Goal: Task Accomplishment & Management: Manage account settings

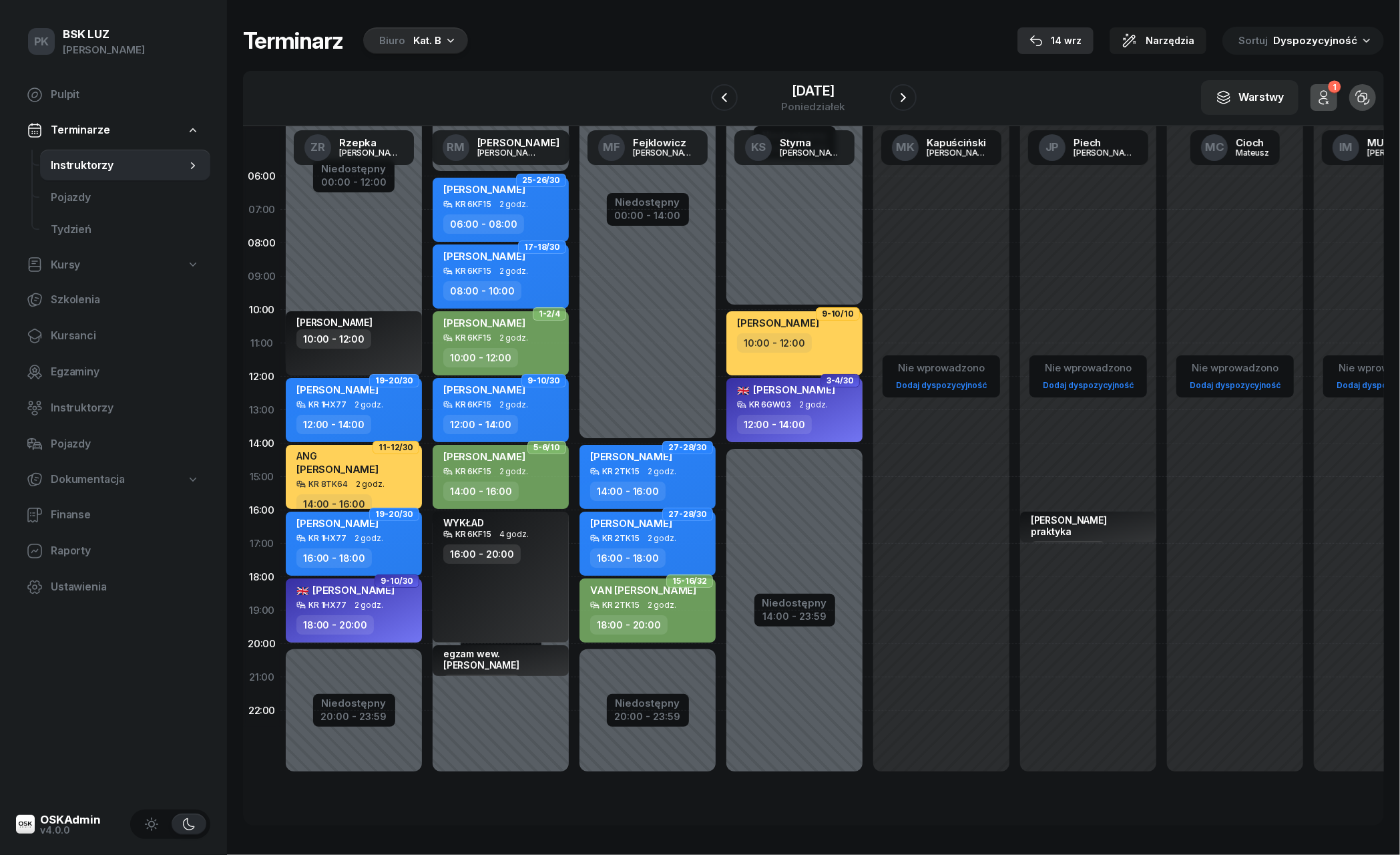
click at [1074, 36] on div "14 wrz" at bounding box center [1055, 40] width 52 height 16
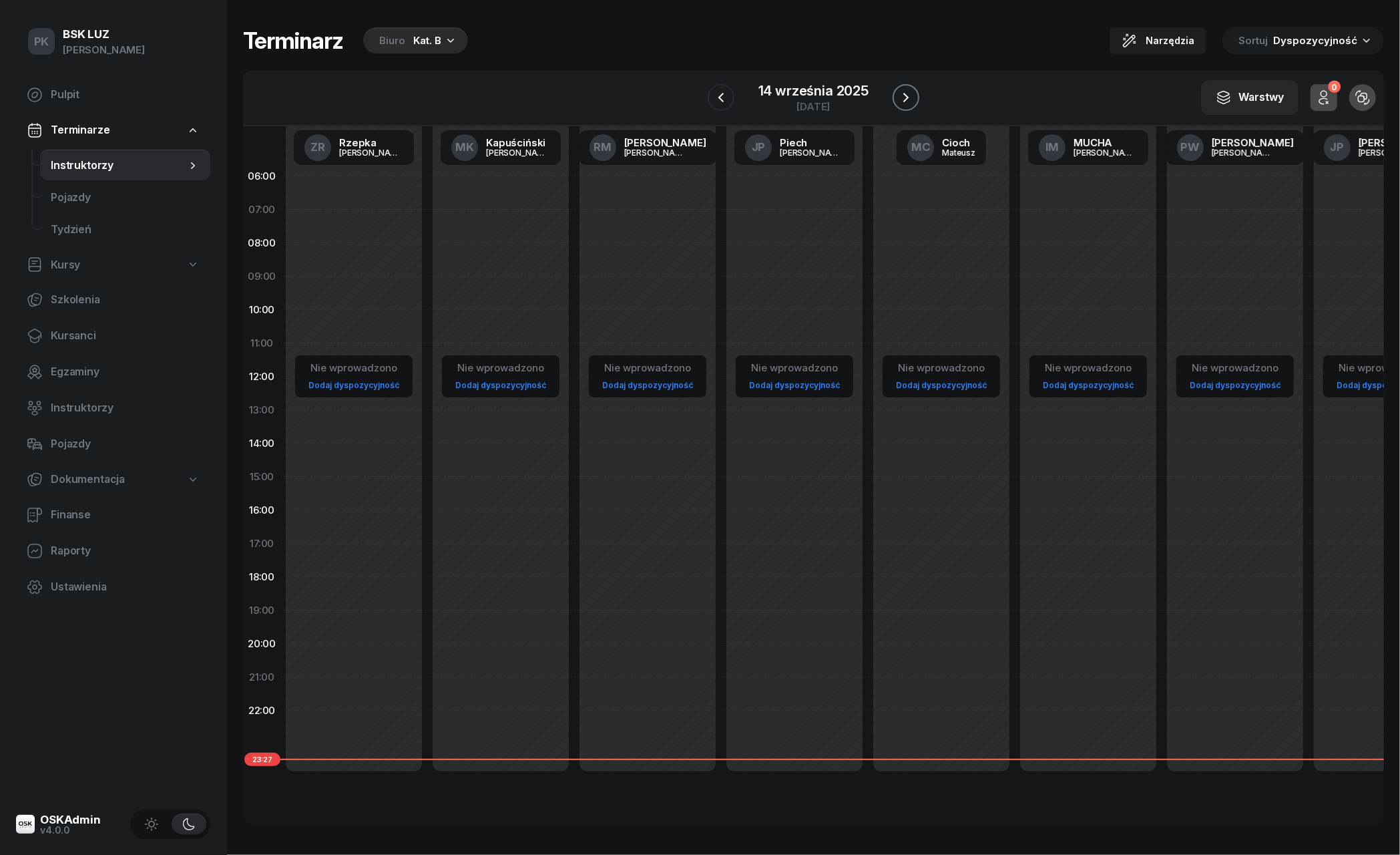
click at [900, 92] on icon "button" at bounding box center [906, 97] width 16 height 16
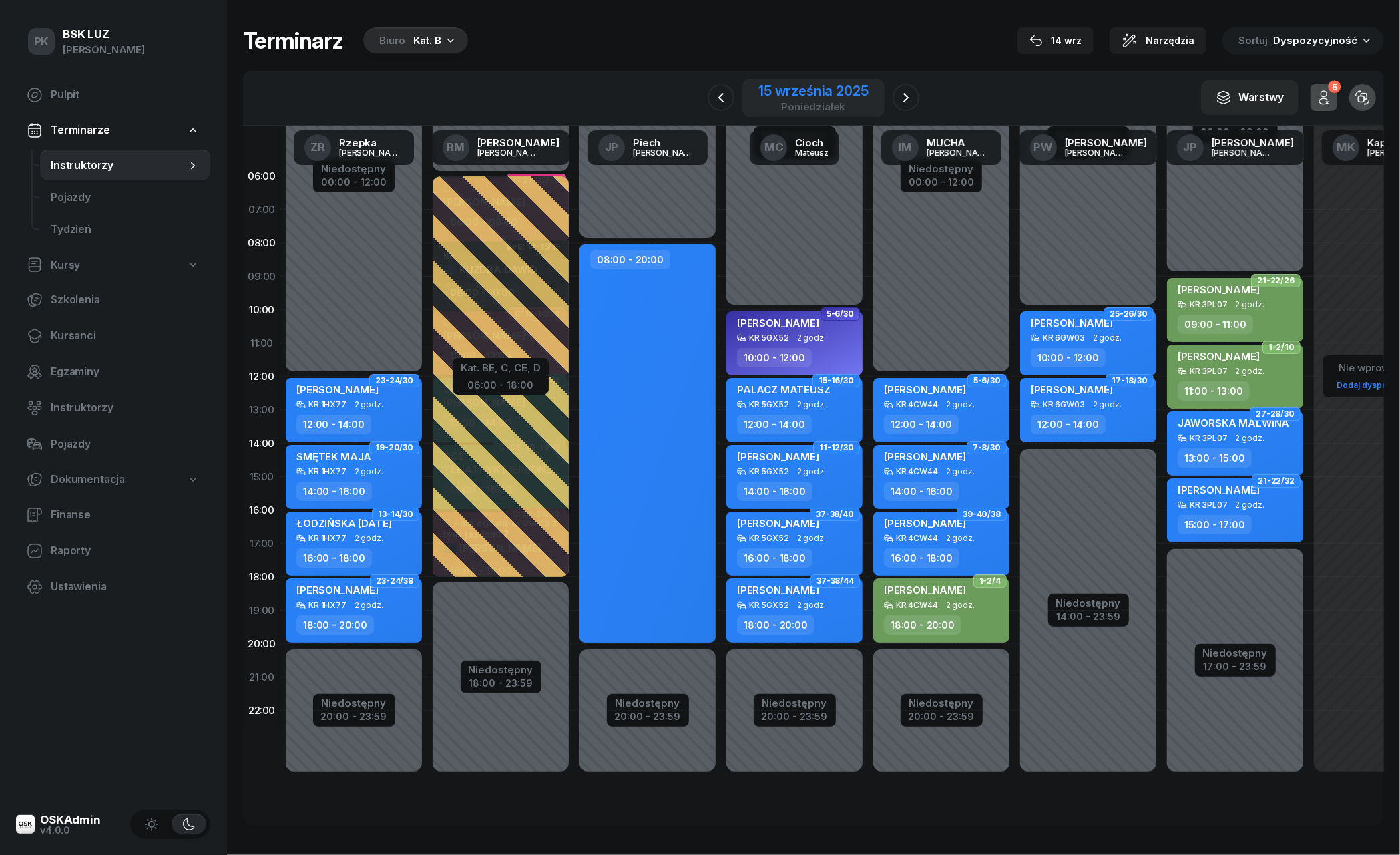
click at [762, 86] on div "15 września 2025" at bounding box center [813, 91] width 110 height 14
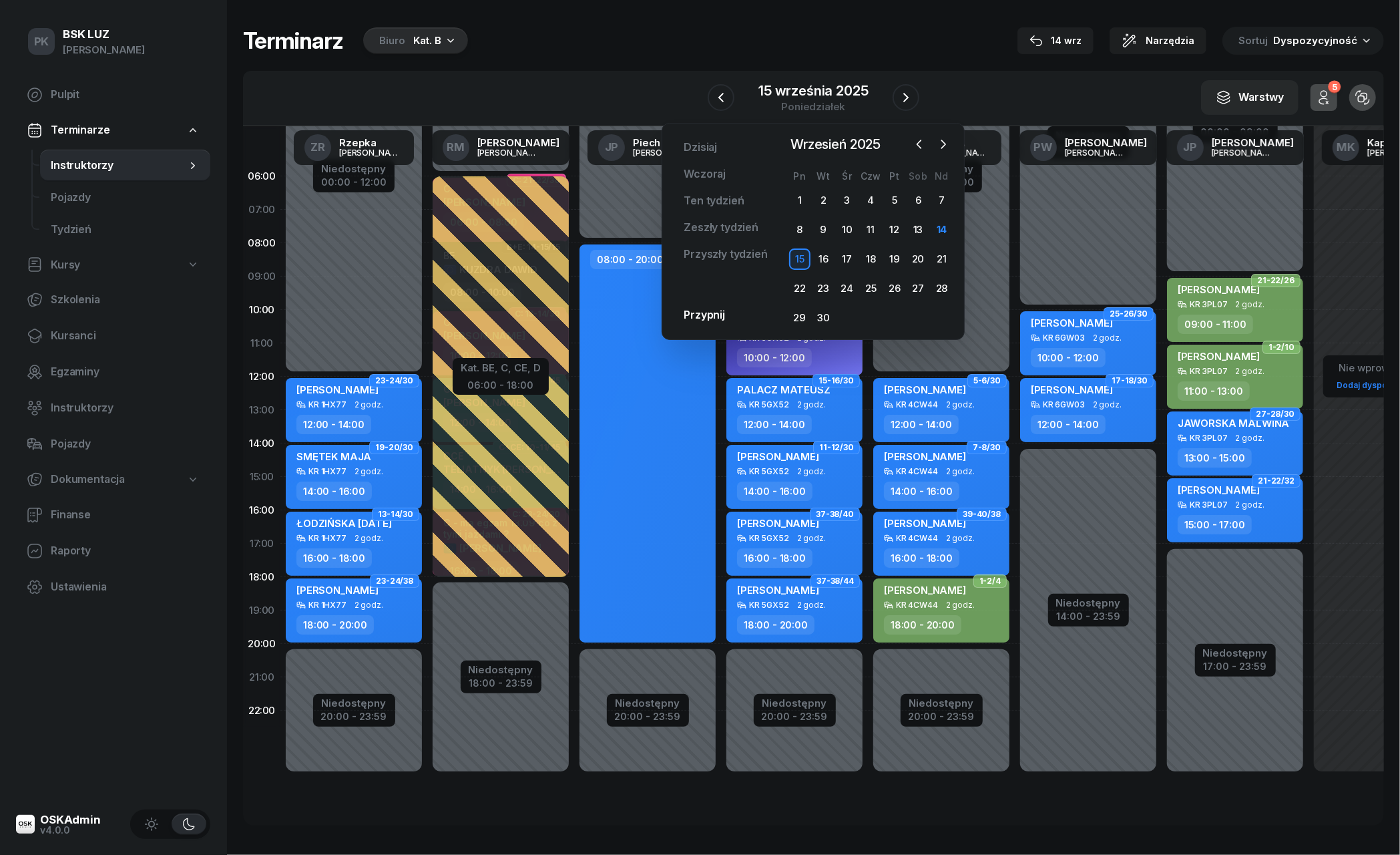
click at [452, 38] on icon "button" at bounding box center [450, 40] width 14 height 14
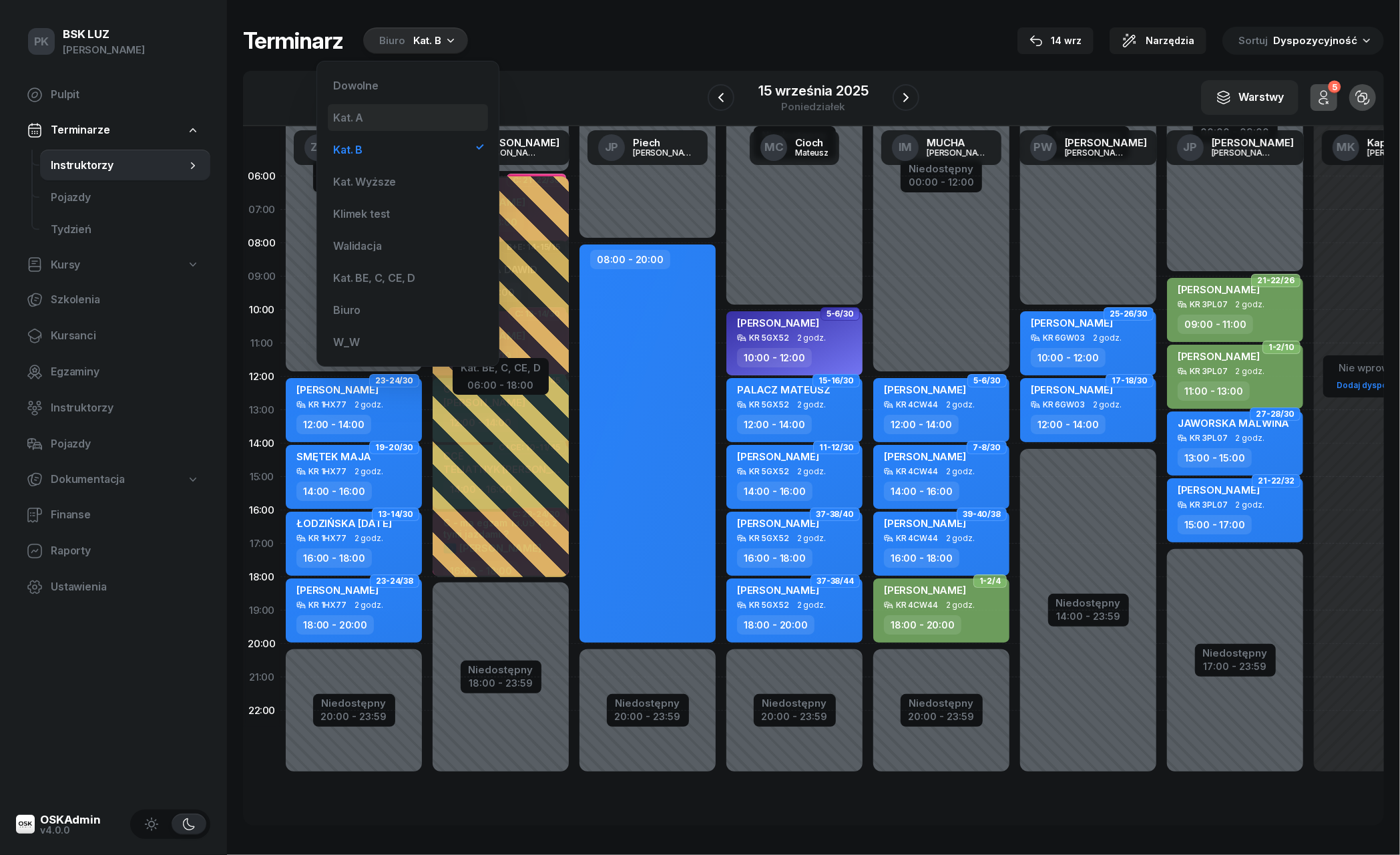
click at [417, 115] on div "Kat. A" at bounding box center [408, 117] width 160 height 27
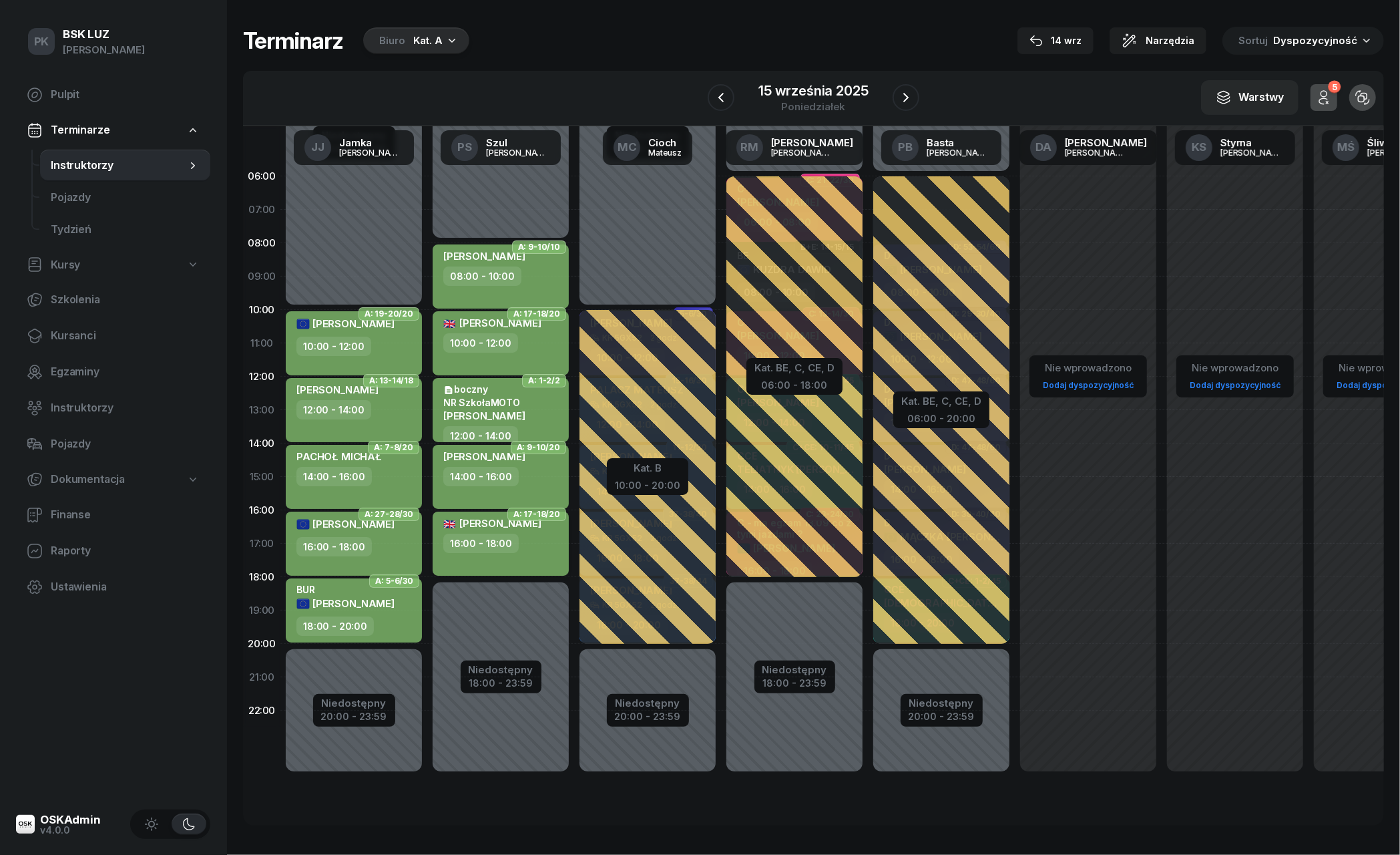
click at [455, 521] on span "🇬🇧" at bounding box center [450, 524] width 13 height 13
select select "16"
select select "18"
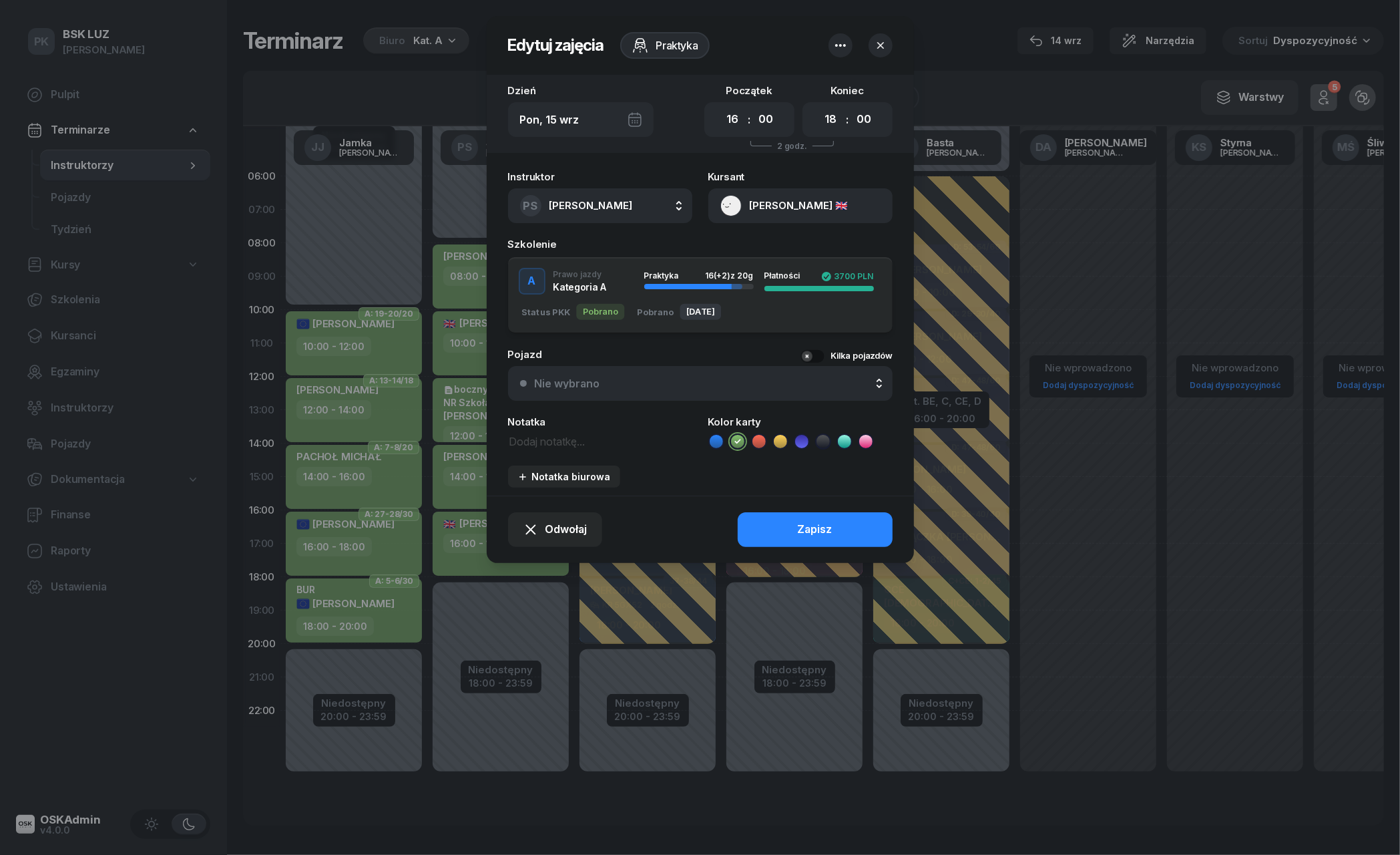
click at [455, 521] on div at bounding box center [700, 427] width 1400 height 855
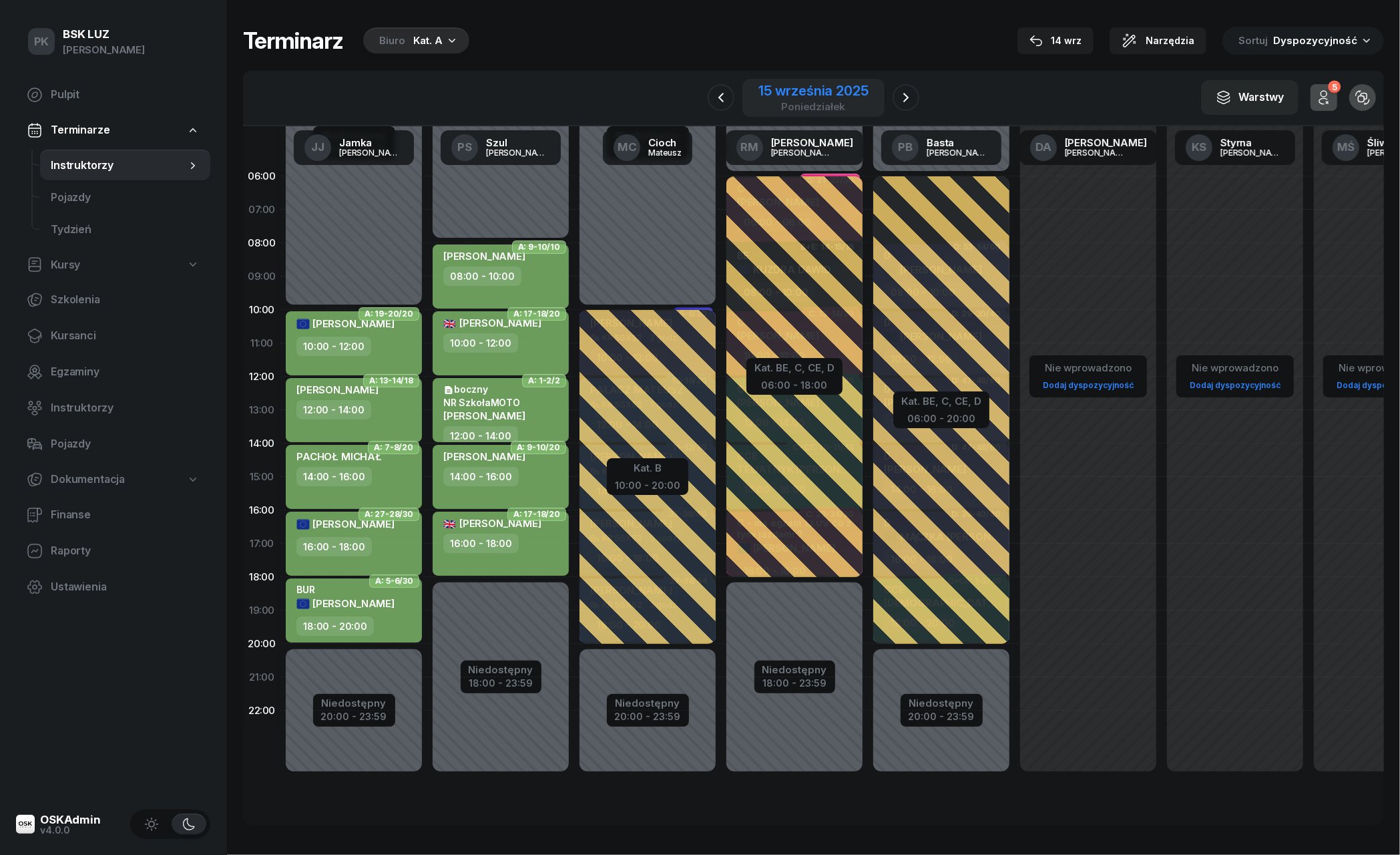
click at [834, 84] on div "15 września 2025" at bounding box center [813, 91] width 110 height 14
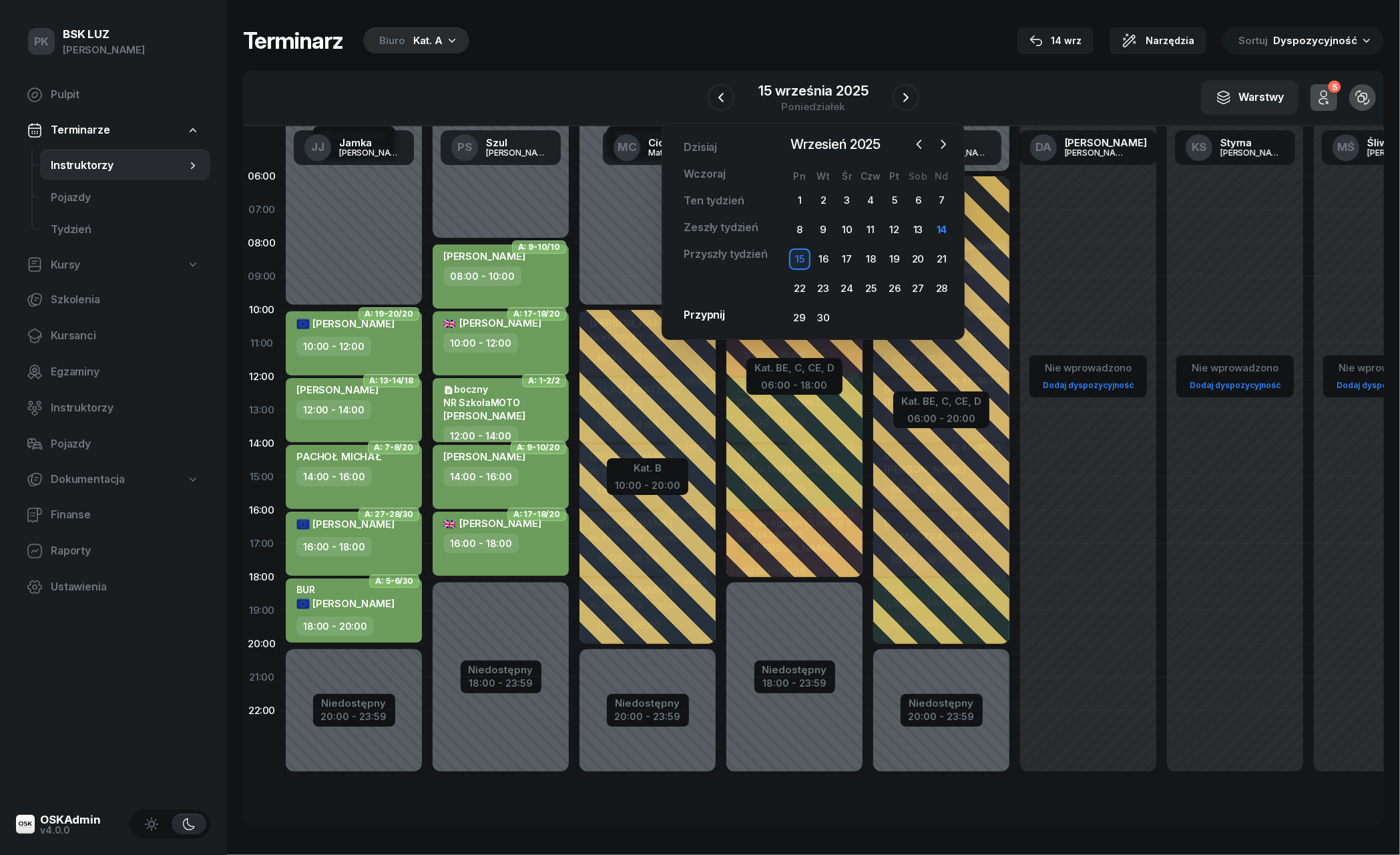
click at [449, 45] on icon "button" at bounding box center [452, 40] width 14 height 14
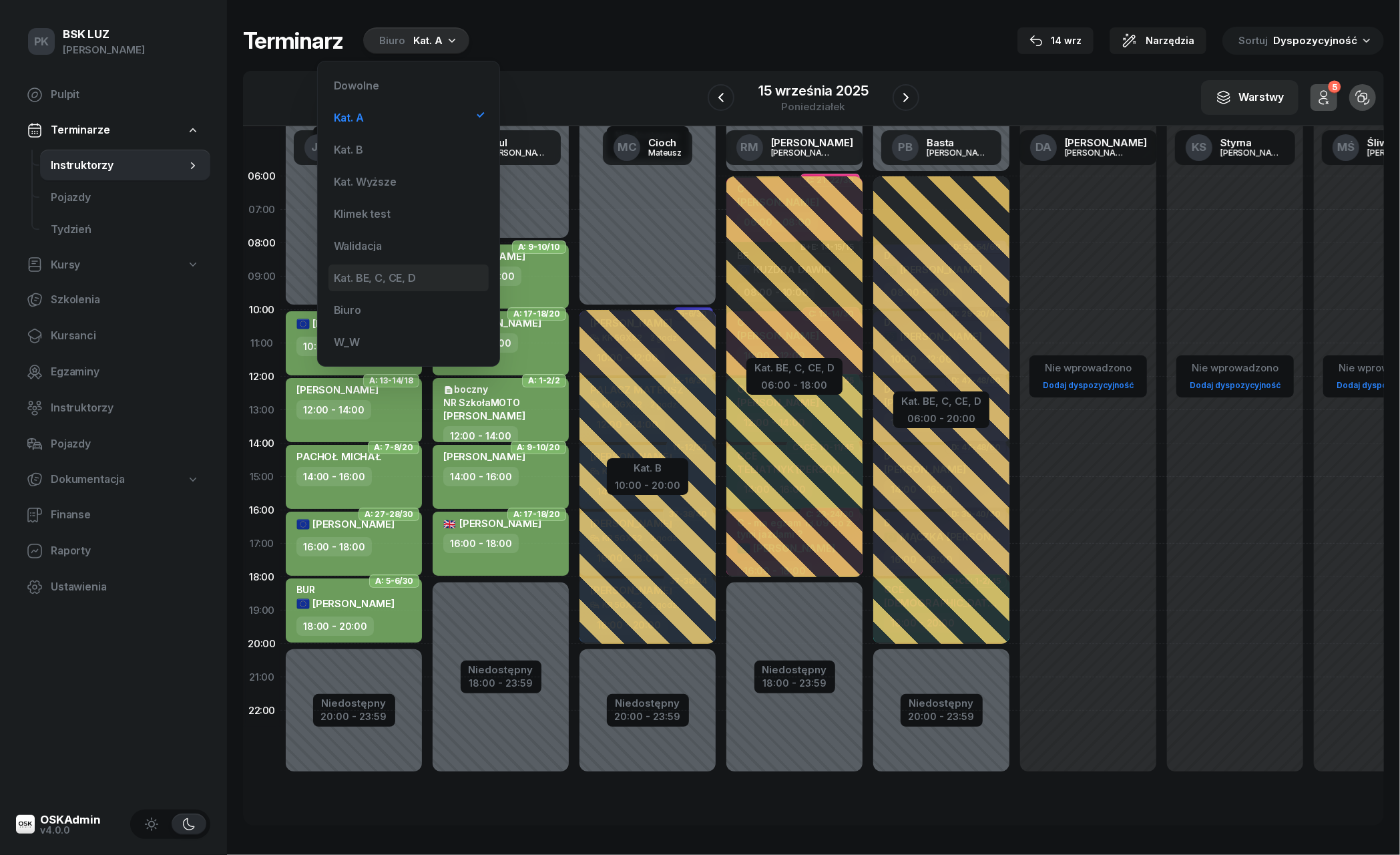
click at [397, 279] on div "Kat. BE, C, CE, D" at bounding box center [375, 278] width 82 height 11
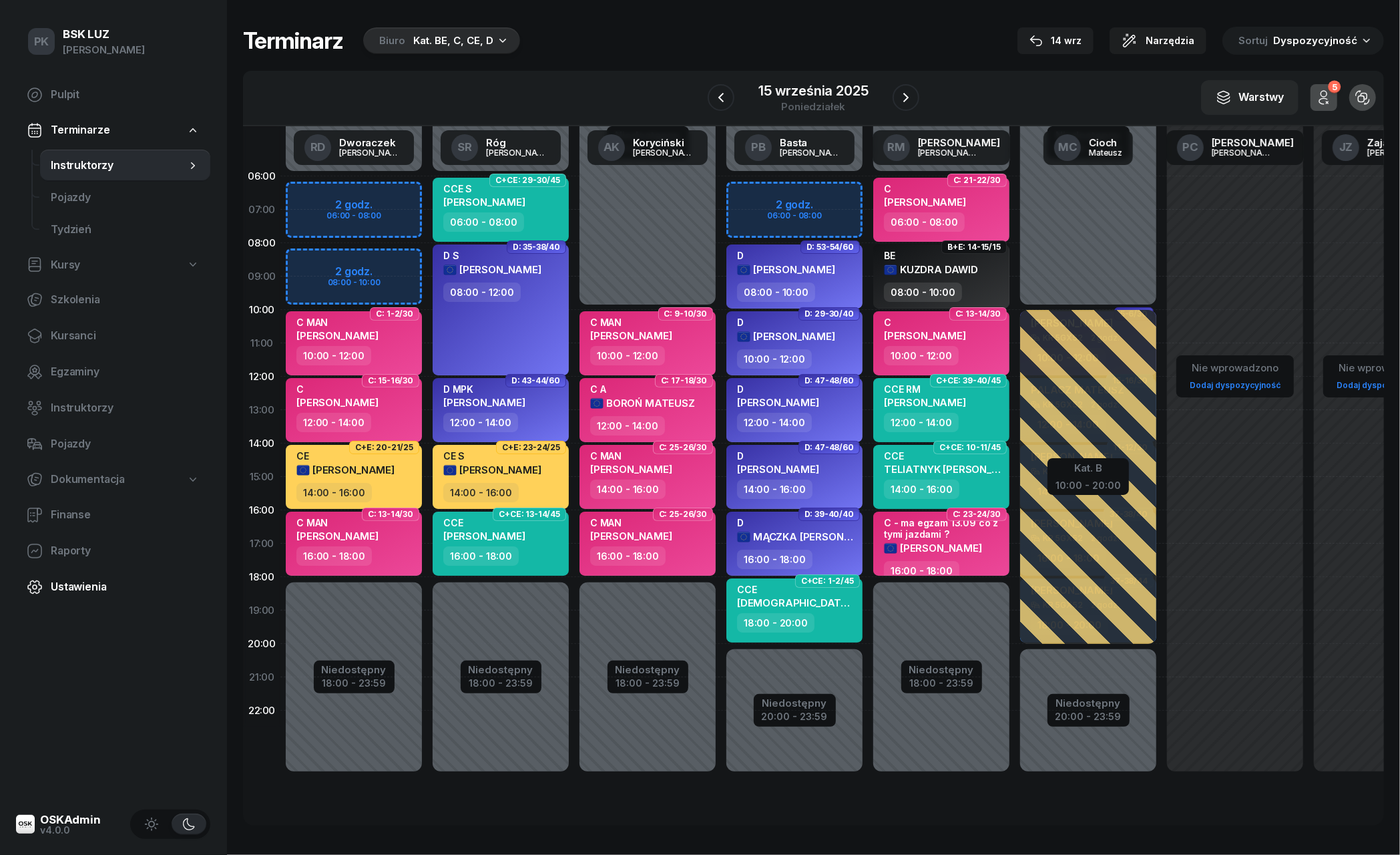
click at [78, 581] on span "Ustawienia" at bounding box center [125, 587] width 149 height 17
select select "06:00"
select select "22:00"
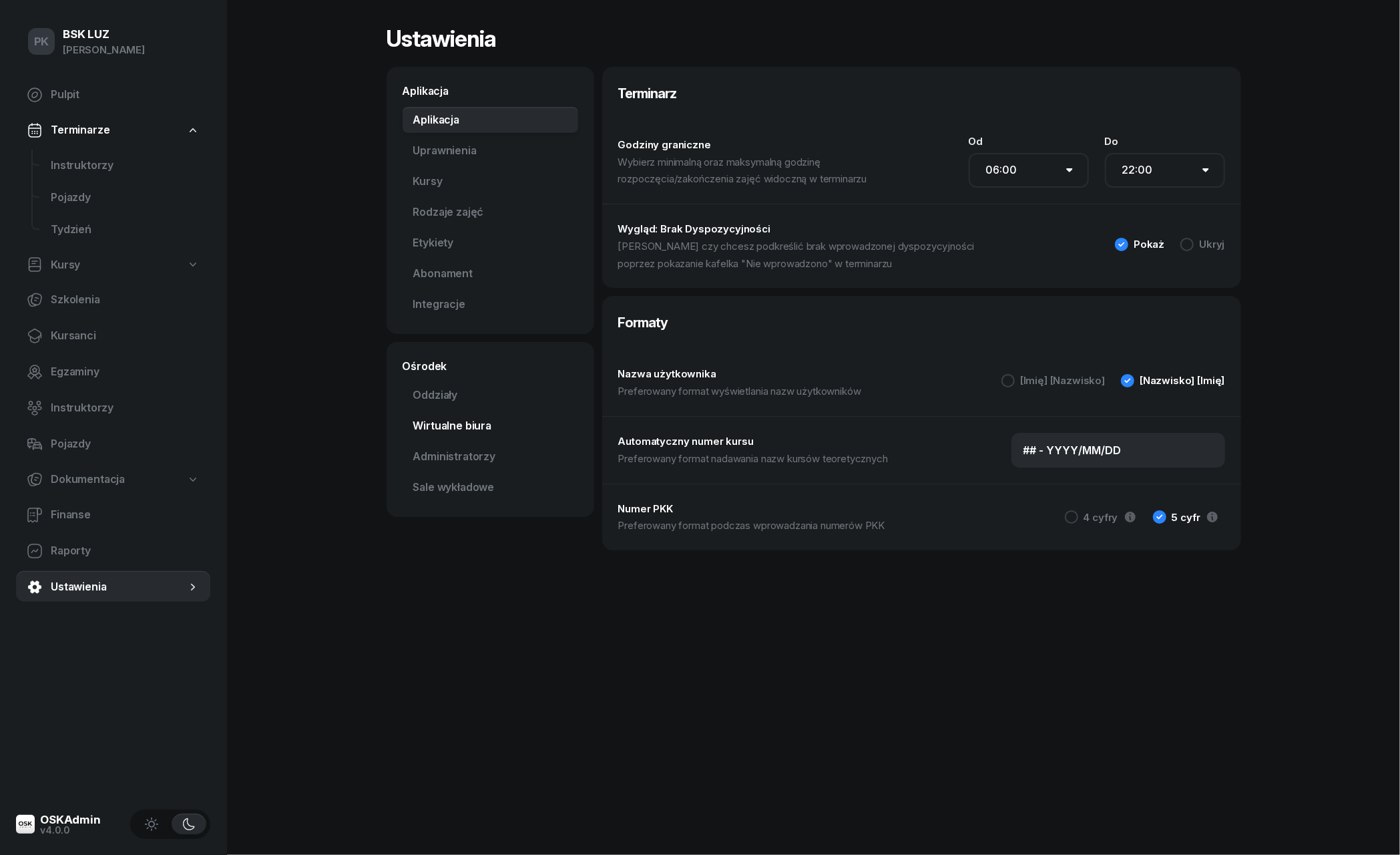
click at [461, 421] on link "Wirtualne biura" at bounding box center [490, 426] width 175 height 27
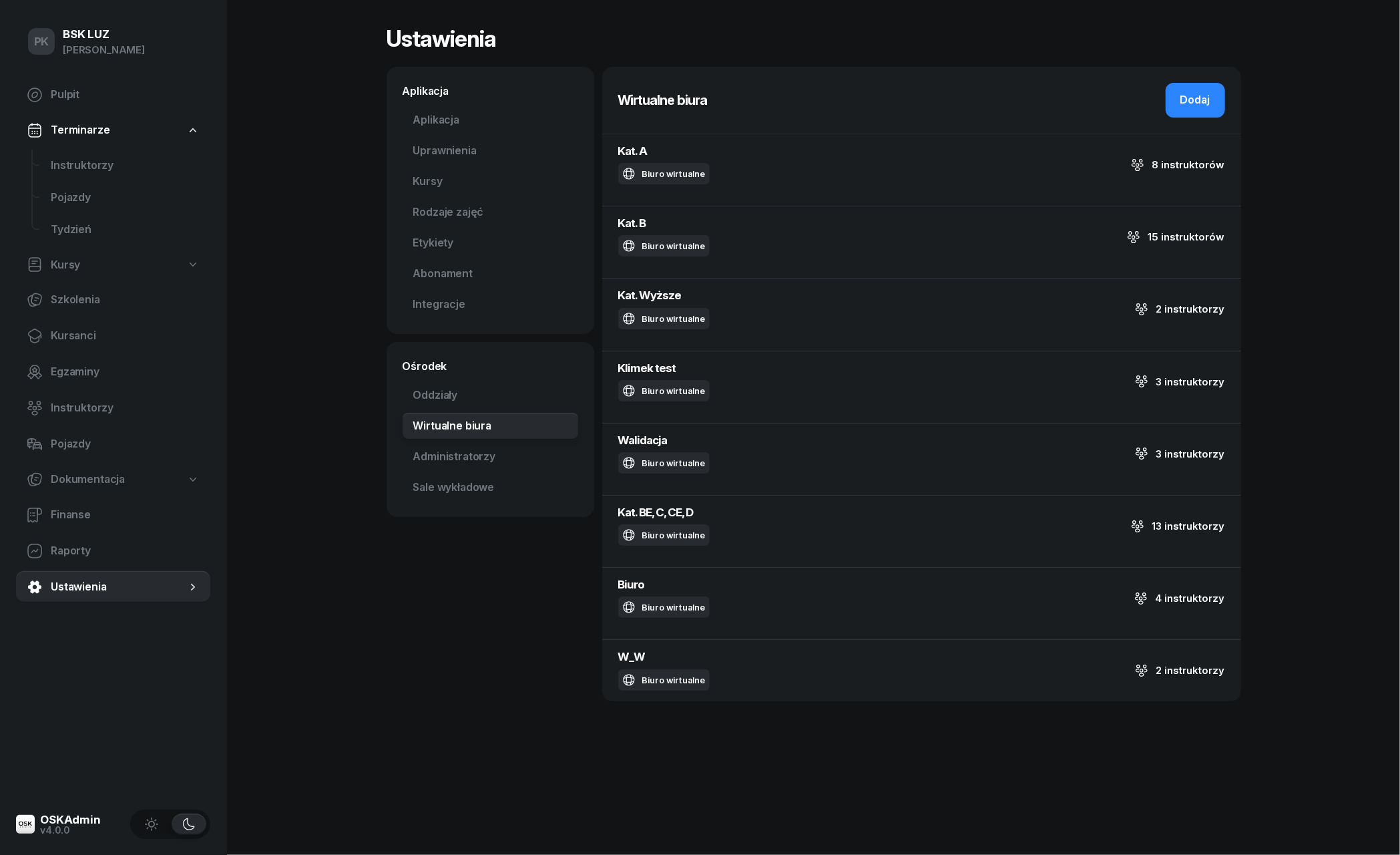
click at [701, 305] on div "Kat. Wyższe Biuro wirtualne" at bounding box center [675, 309] width 114 height 45
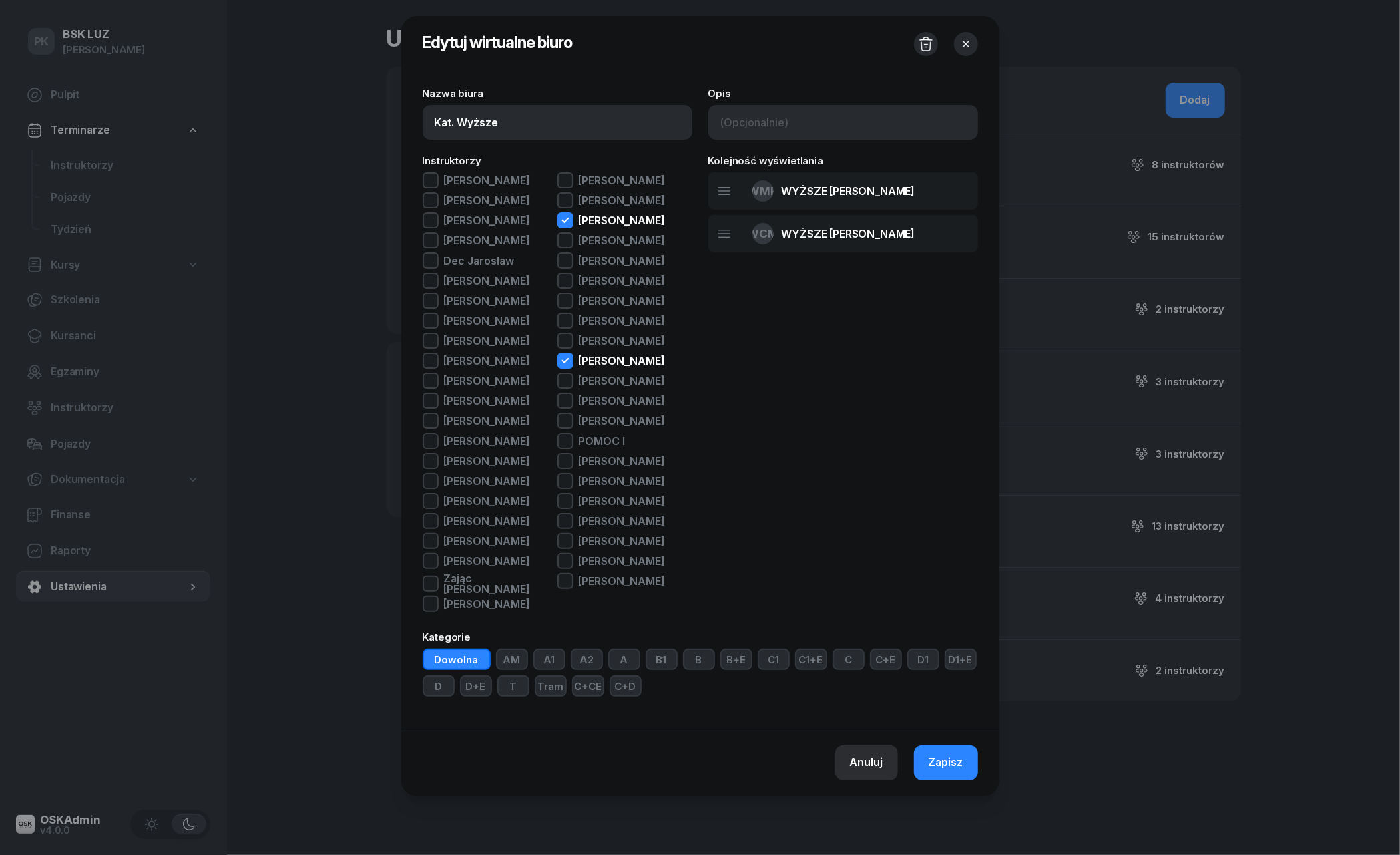
click at [876, 771] on div "Anuluj" at bounding box center [866, 763] width 33 height 17
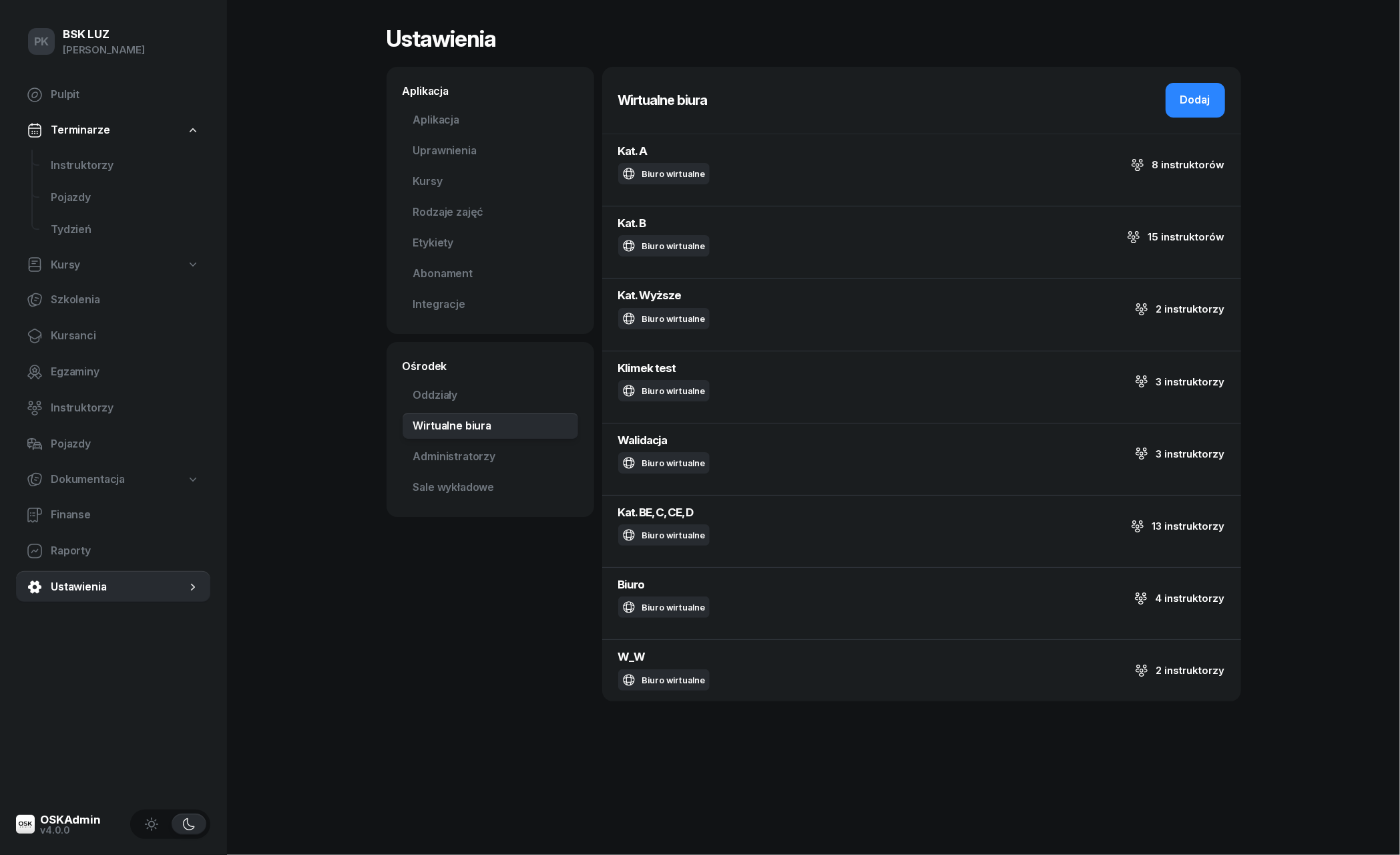
drag, startPoint x: 700, startPoint y: 666, endPoint x: 718, endPoint y: 588, distance: 80.0
click at [718, 588] on div "Kat. A Biuro wirtualne 8 instruktorów Kat. B Biuro wirtualne 15 instruktorów Ka…" at bounding box center [922, 417] width 639 height 568
click at [718, 588] on h4 "Biuro" at bounding box center [675, 584] width 114 height 18
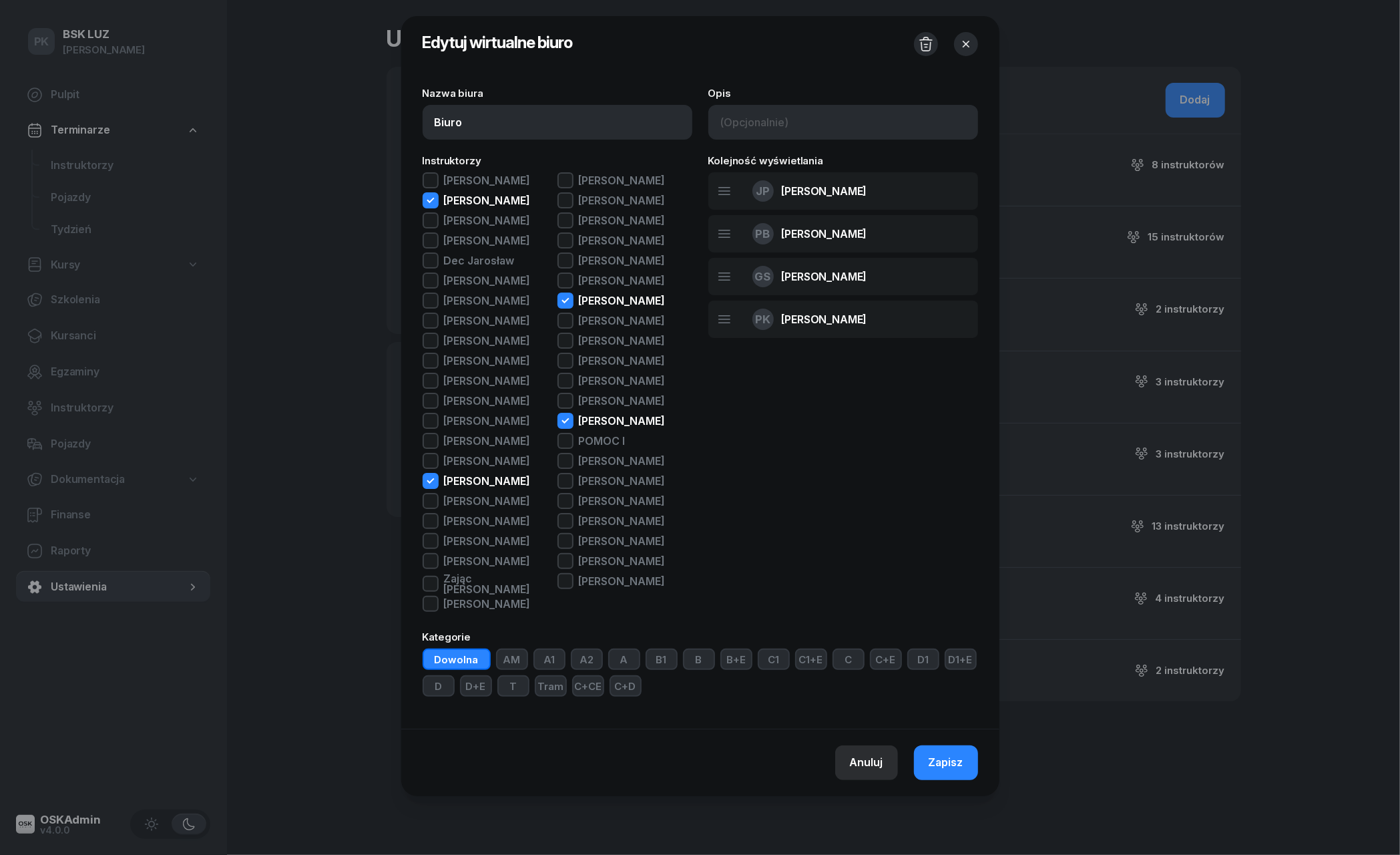
click at [860, 771] on div "Anuluj" at bounding box center [866, 763] width 33 height 17
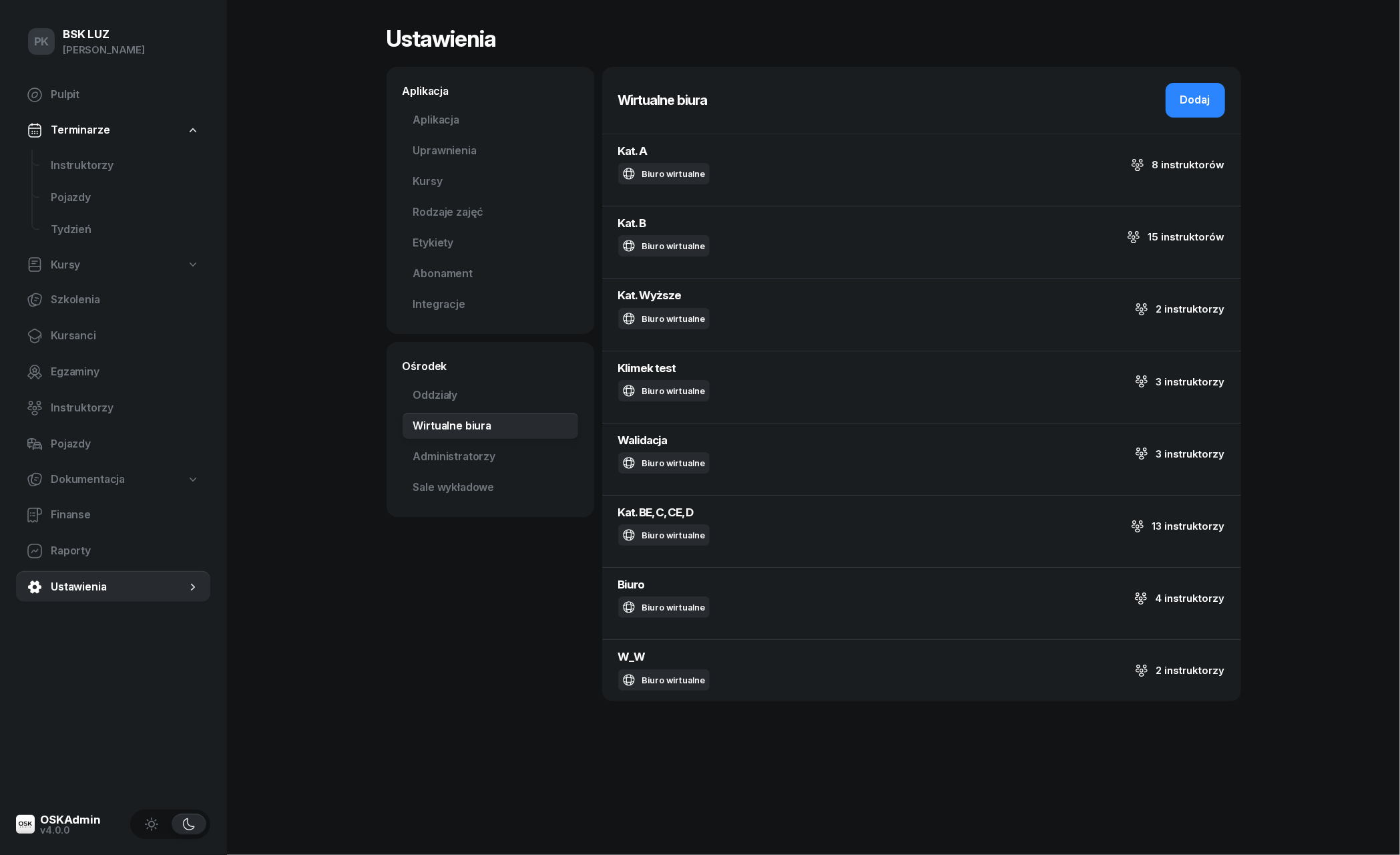
click at [646, 107] on h3 "Wirtualne biura" at bounding box center [663, 100] width 89 height 22
click at [669, 374] on h4 "Klimek test" at bounding box center [675, 368] width 114 height 18
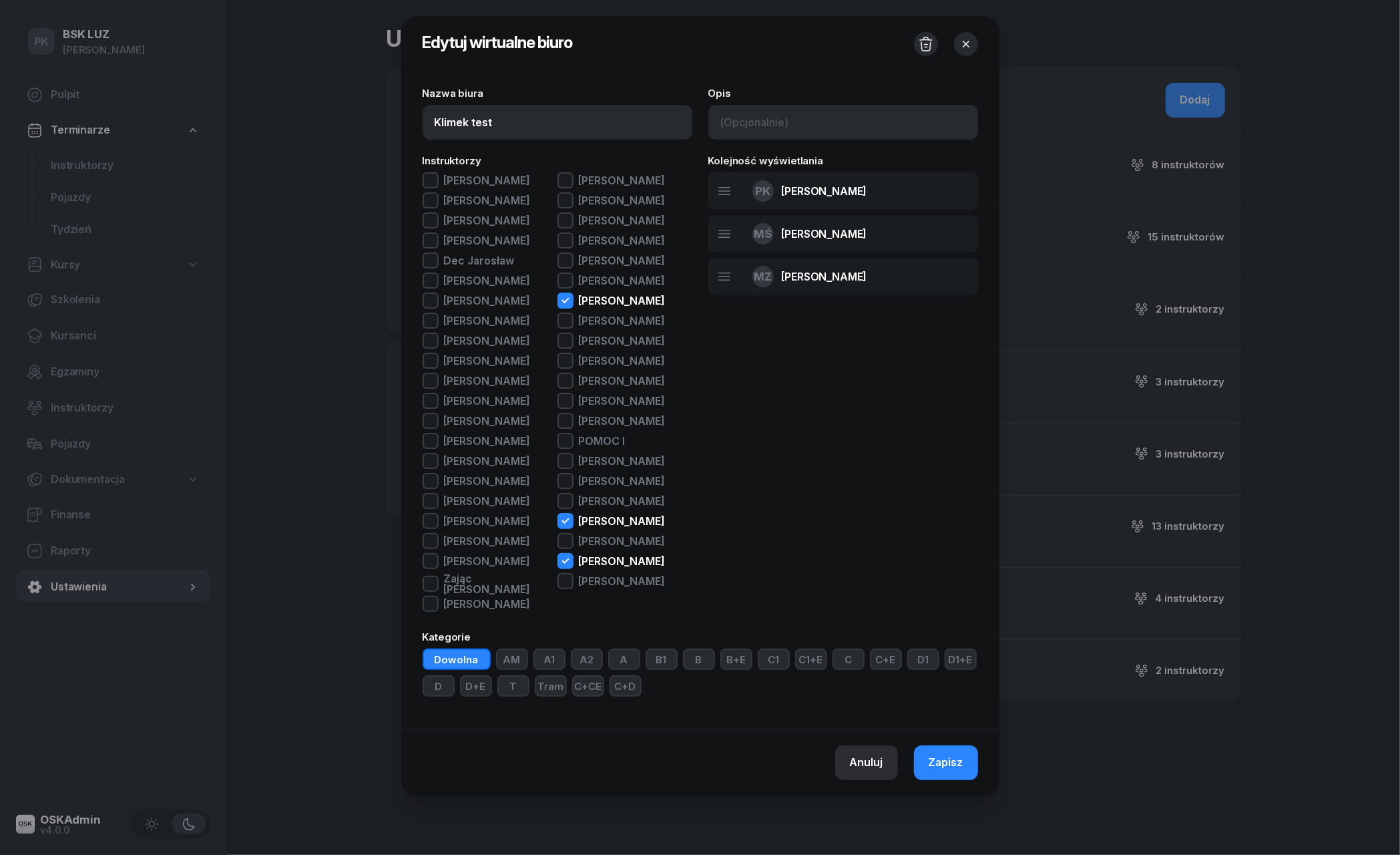
click at [872, 780] on button "Anuluj" at bounding box center [866, 763] width 63 height 35
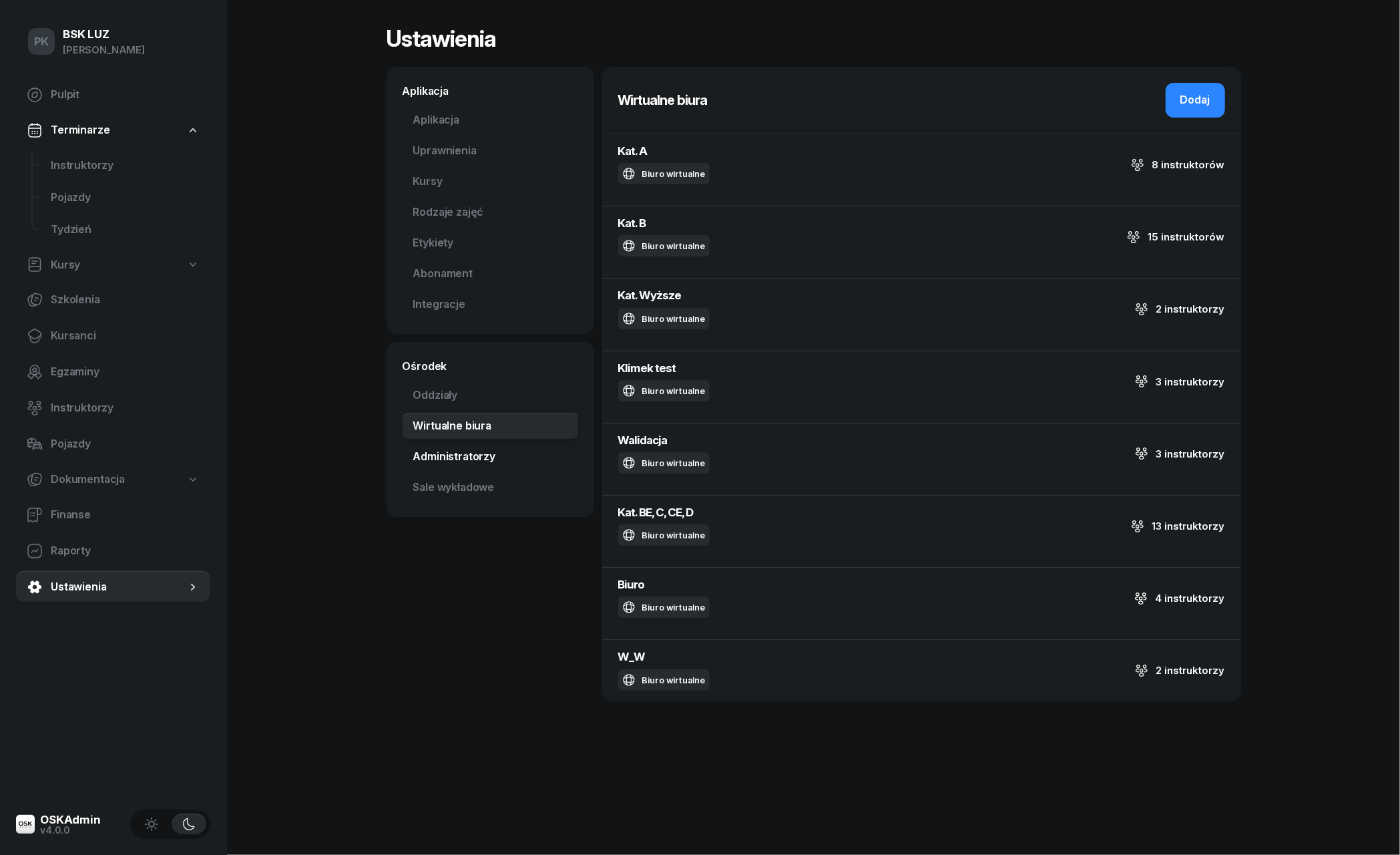
click at [467, 457] on link "Administratorzy" at bounding box center [490, 457] width 175 height 27
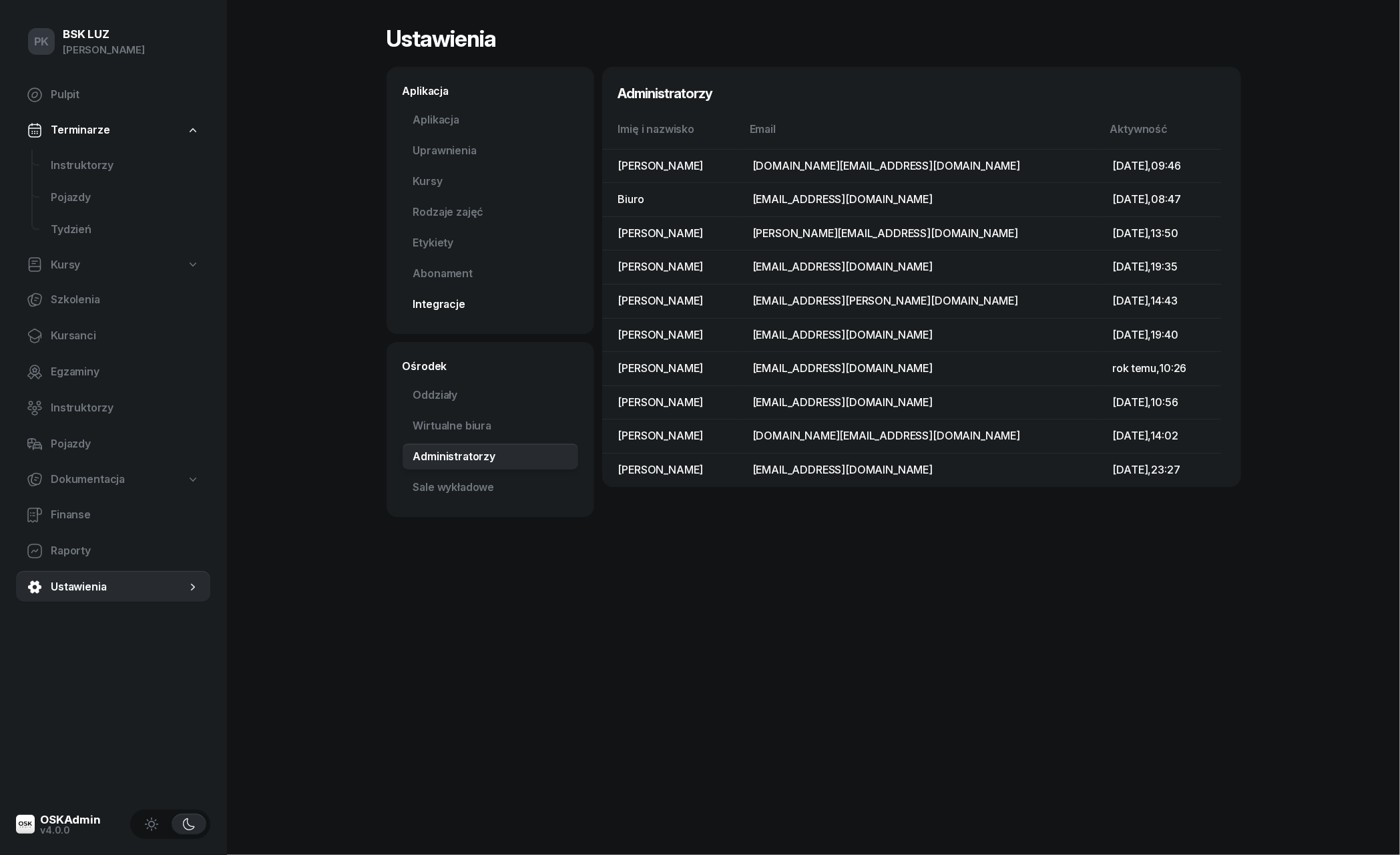
click at [428, 309] on link "Integracje" at bounding box center [490, 304] width 175 height 27
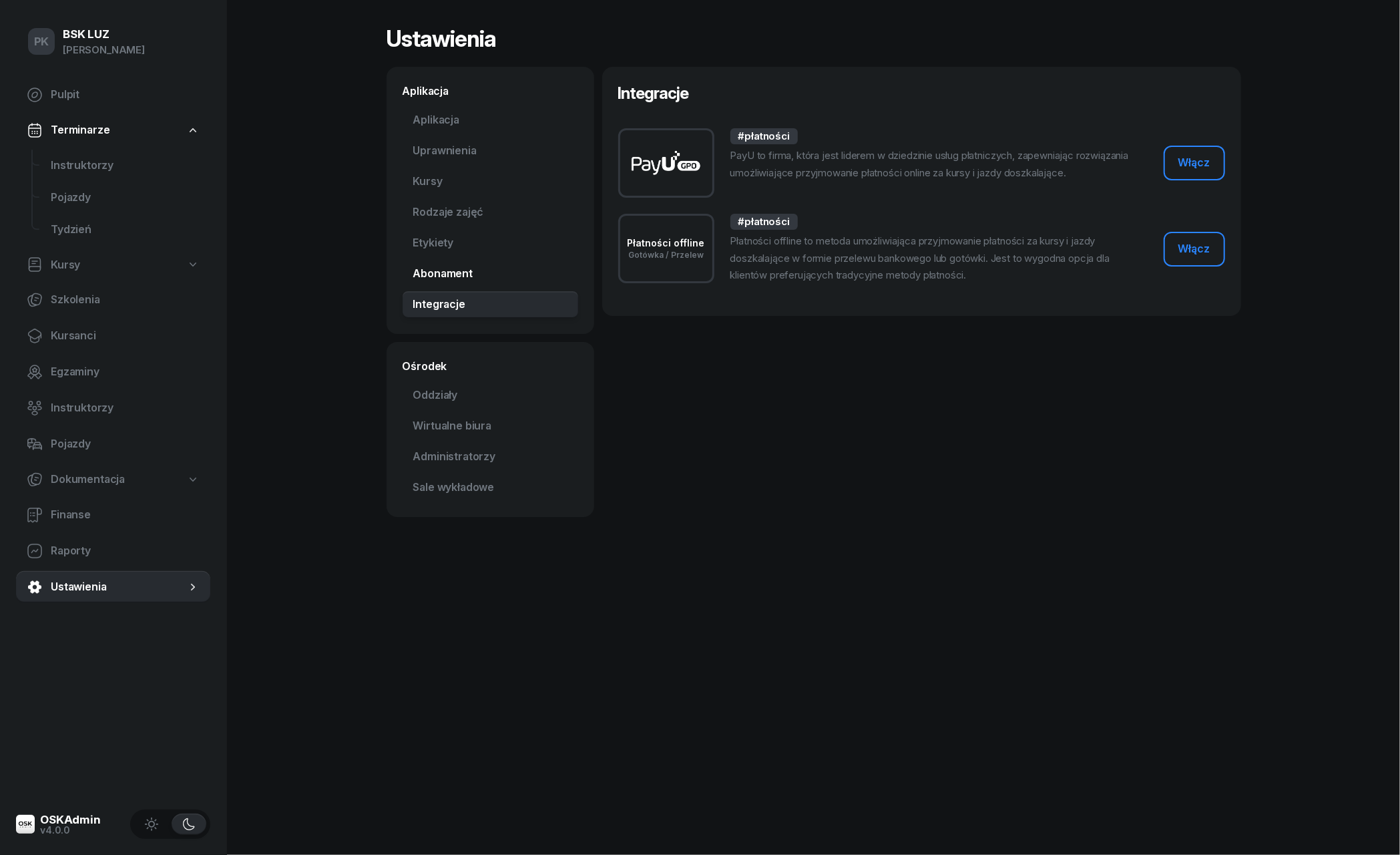
click at [438, 278] on link "Abonament Nowość" at bounding box center [490, 273] width 175 height 27
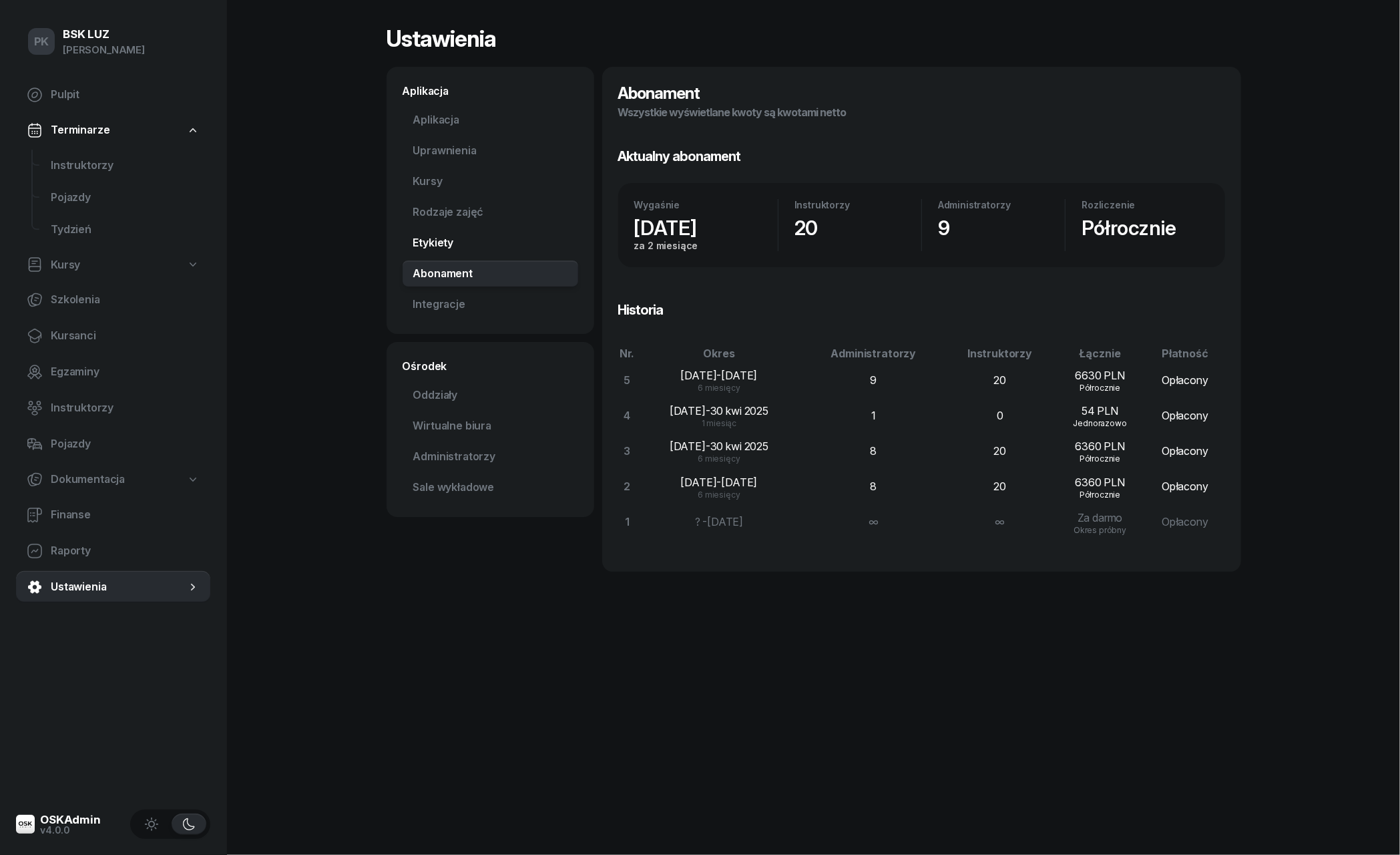
click at [444, 242] on link "Etykiety" at bounding box center [490, 242] width 175 height 27
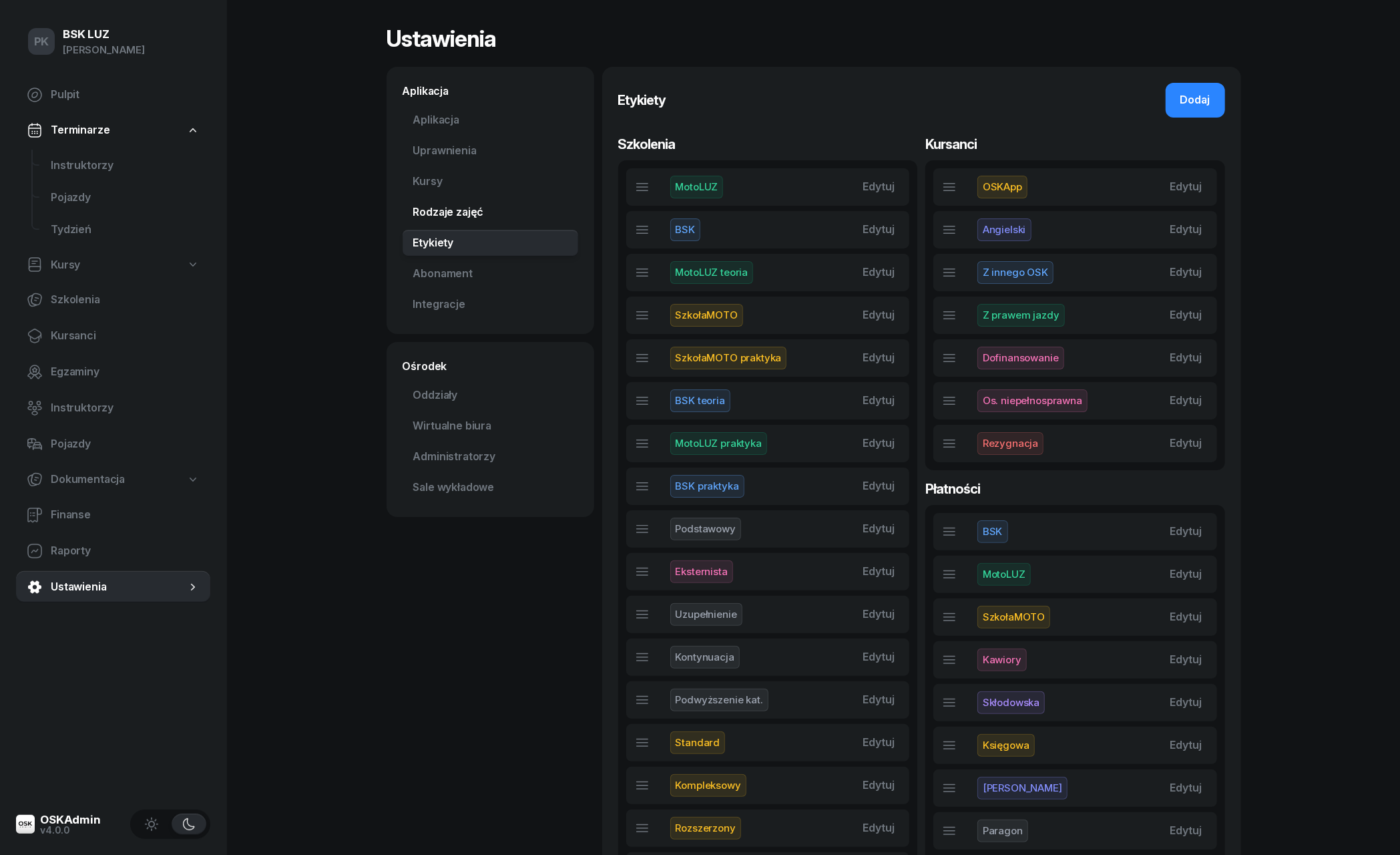
click at [454, 211] on link "Rodzaje zajęć" at bounding box center [490, 212] width 175 height 27
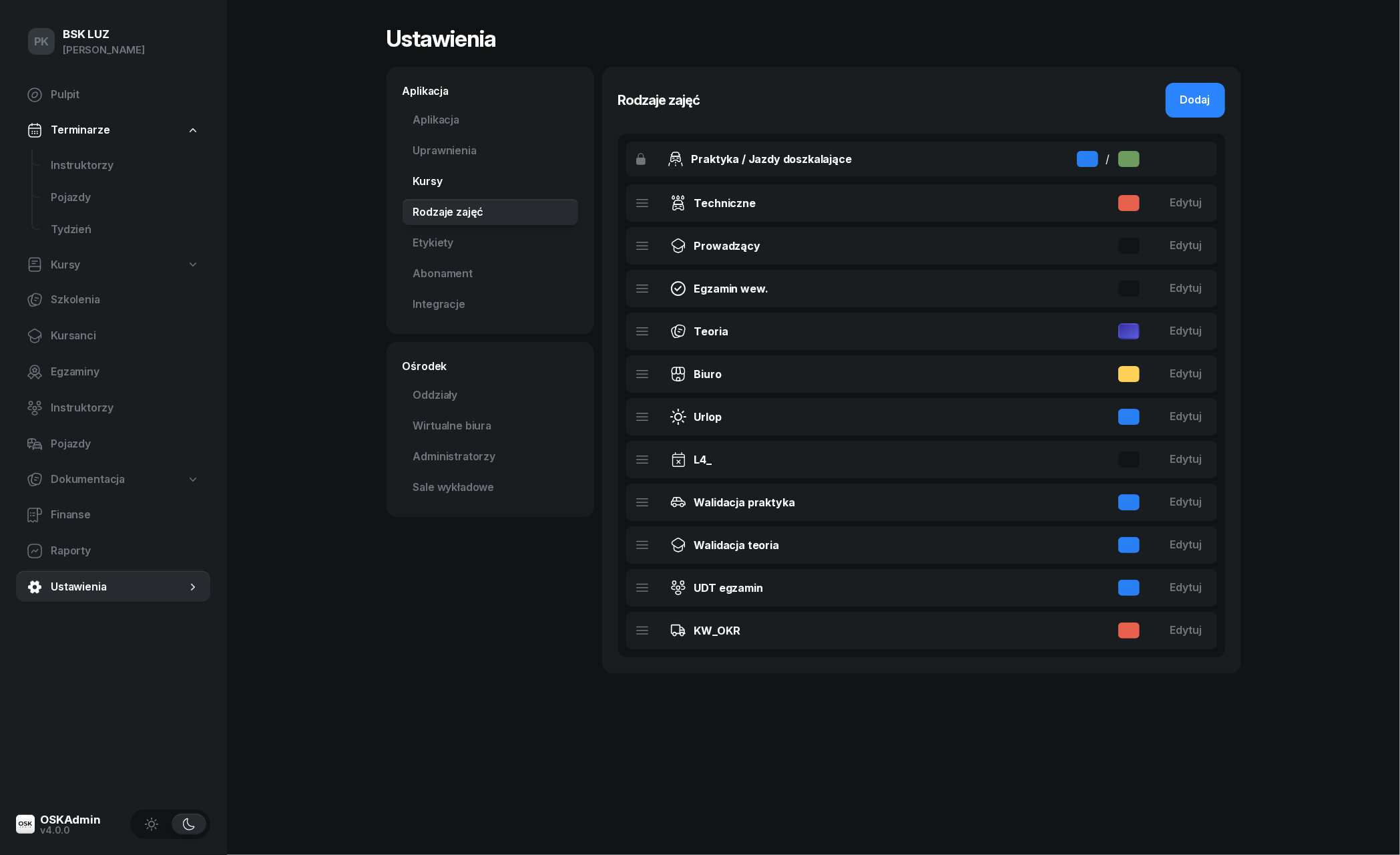
click at [431, 176] on link "Kursy" at bounding box center [490, 181] width 175 height 27
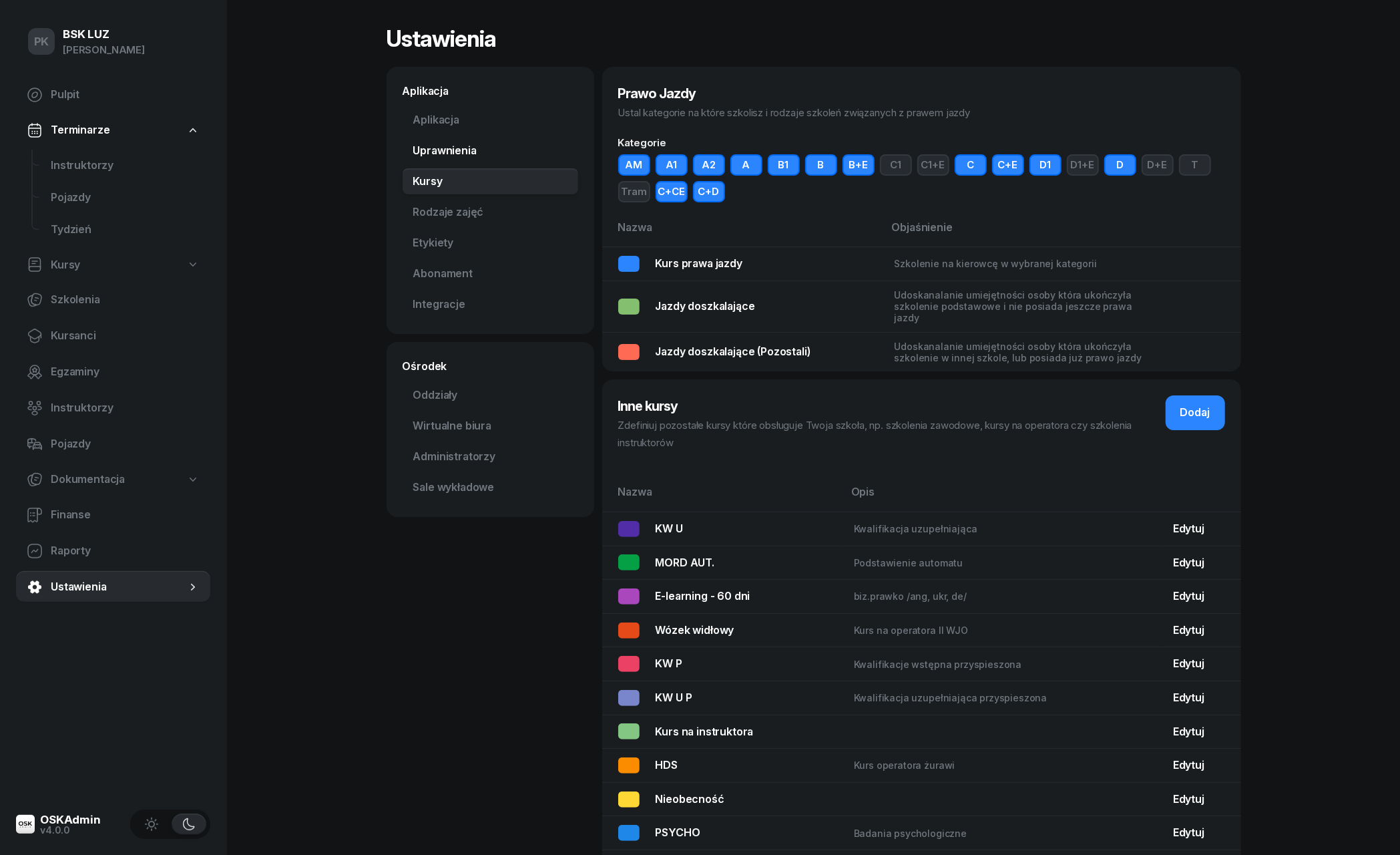
click at [449, 144] on link "Uprawnienia" at bounding box center [490, 151] width 175 height 27
select select "7"
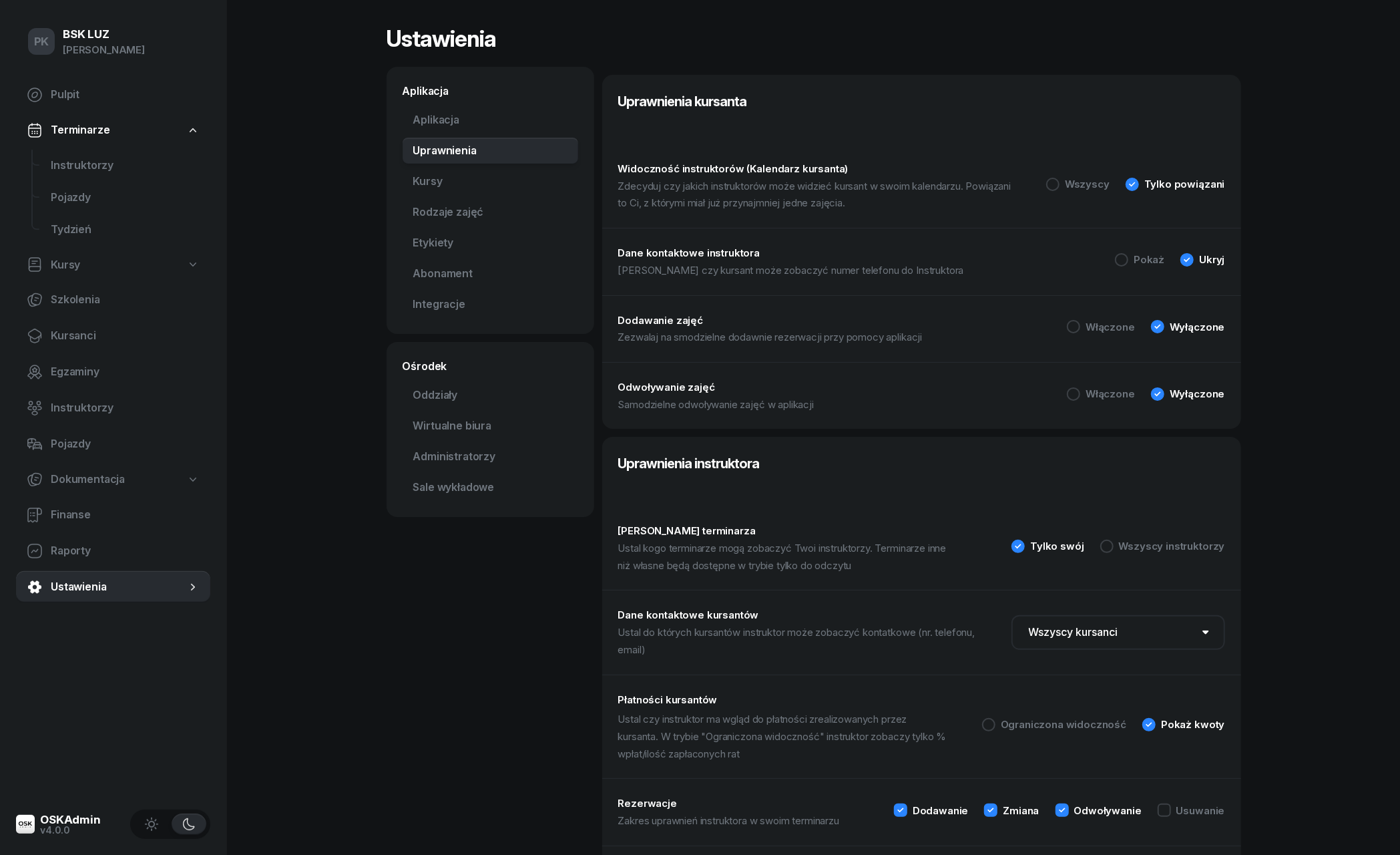
click at [1140, 631] on select "Wszyscy kursanci Tylko zapoznani Ukryj wszyskich" at bounding box center [1118, 632] width 213 height 35
click at [452, 279] on link "Abonament Nowość" at bounding box center [490, 273] width 175 height 27
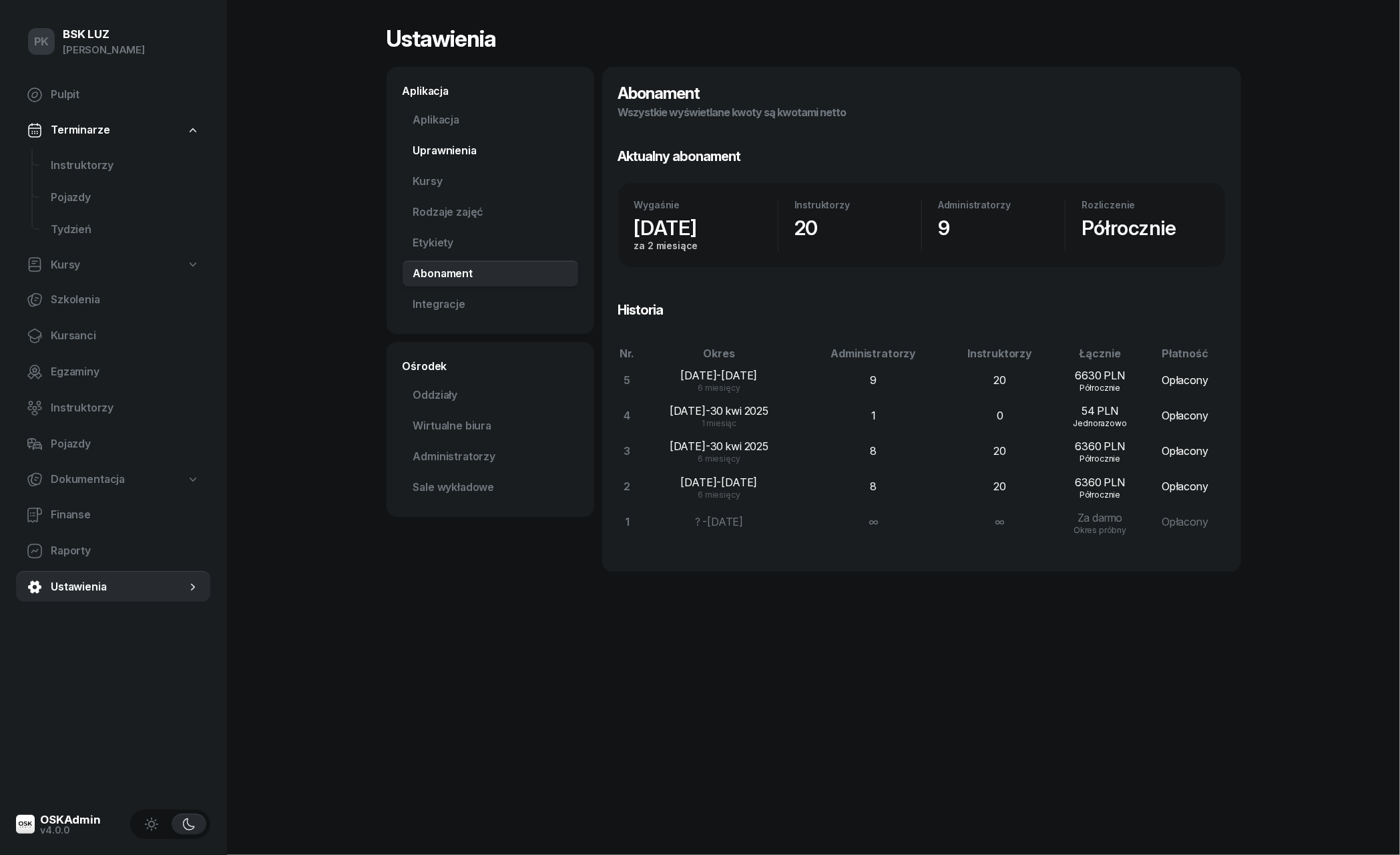
click at [449, 162] on link "Uprawnienia" at bounding box center [490, 151] width 175 height 27
select select "7"
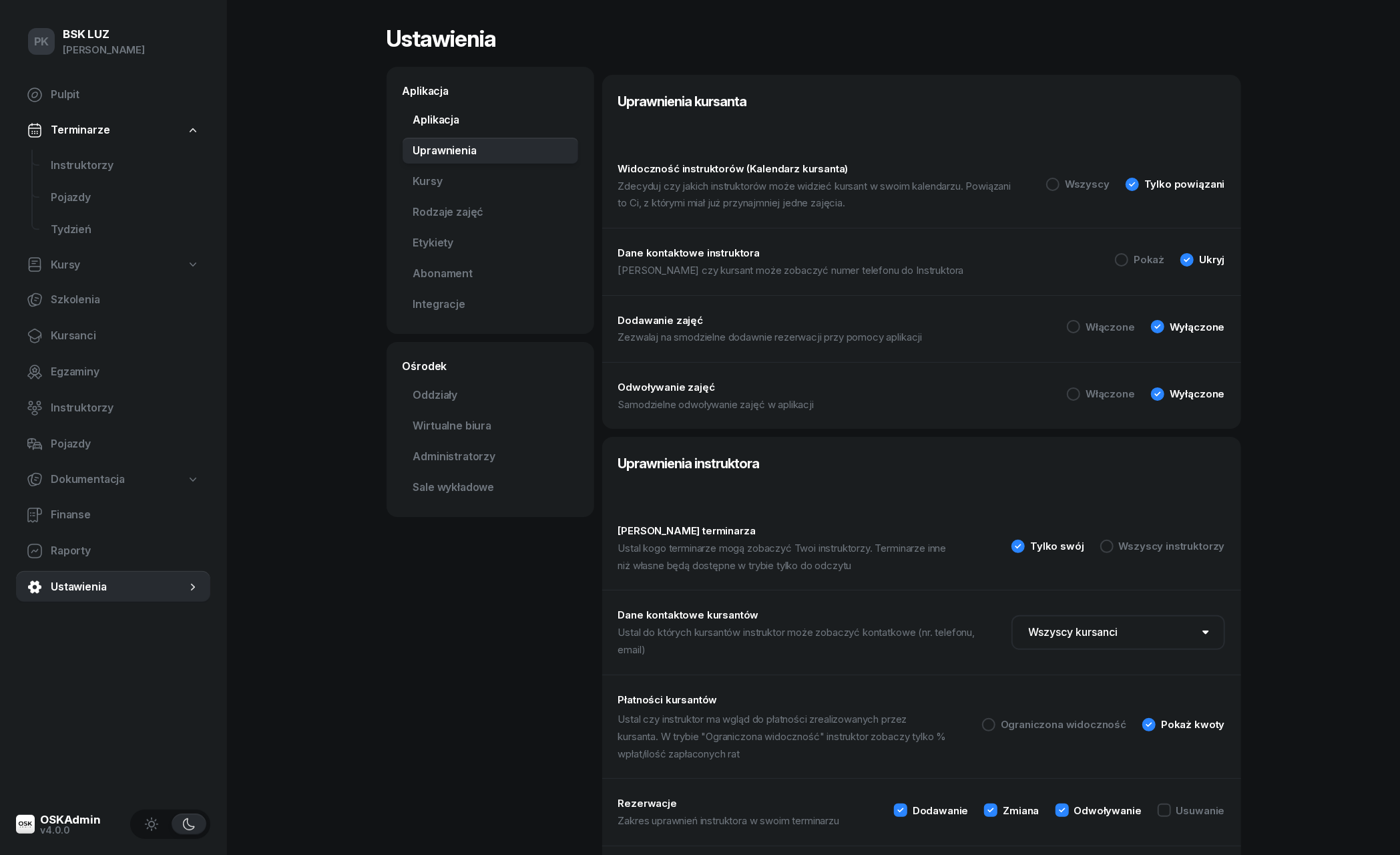
click at [452, 123] on link "Aplikacja" at bounding box center [490, 120] width 175 height 27
select select "06:00"
select select "22:00"
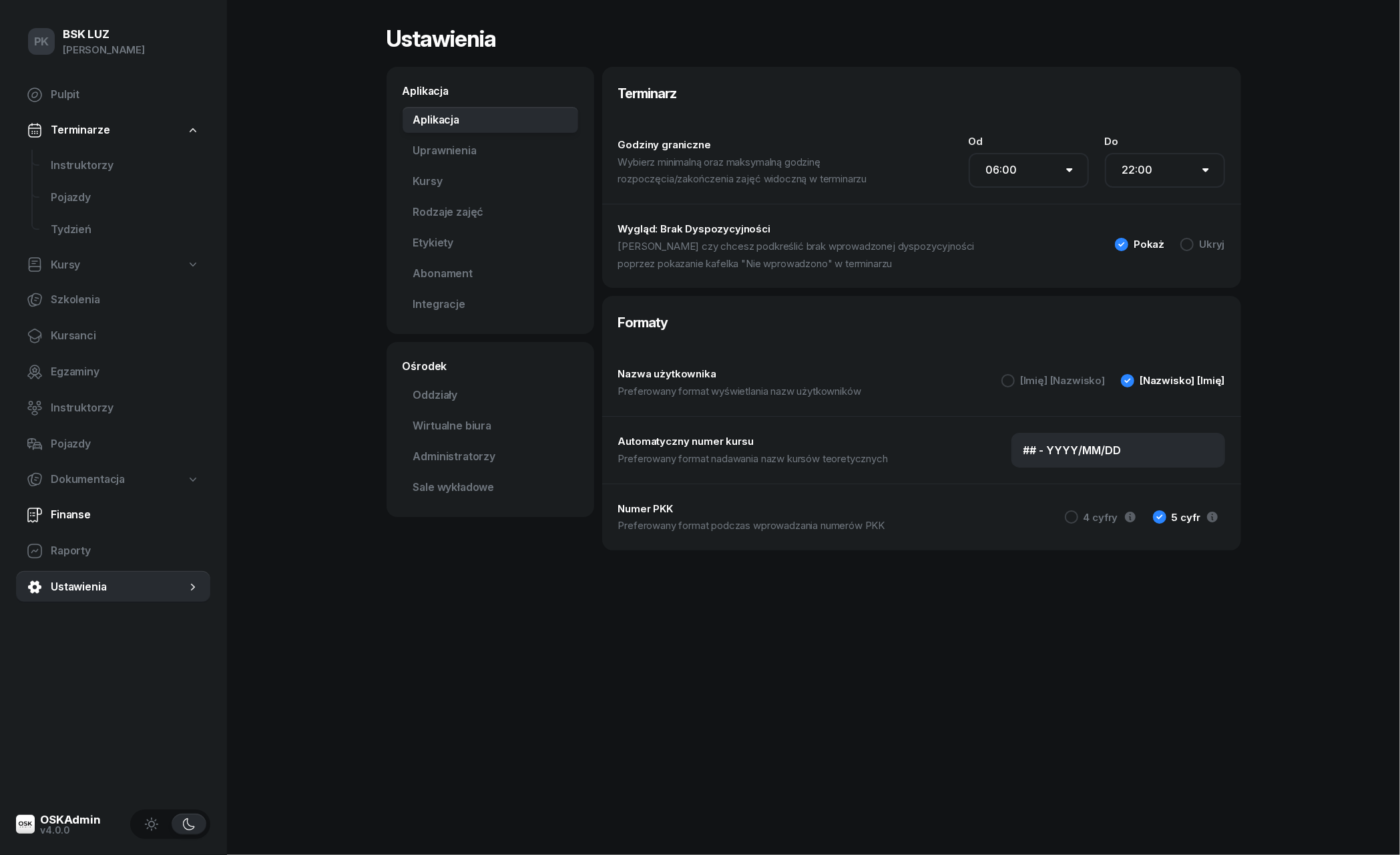
click at [84, 511] on span "Finanse" at bounding box center [125, 515] width 149 height 17
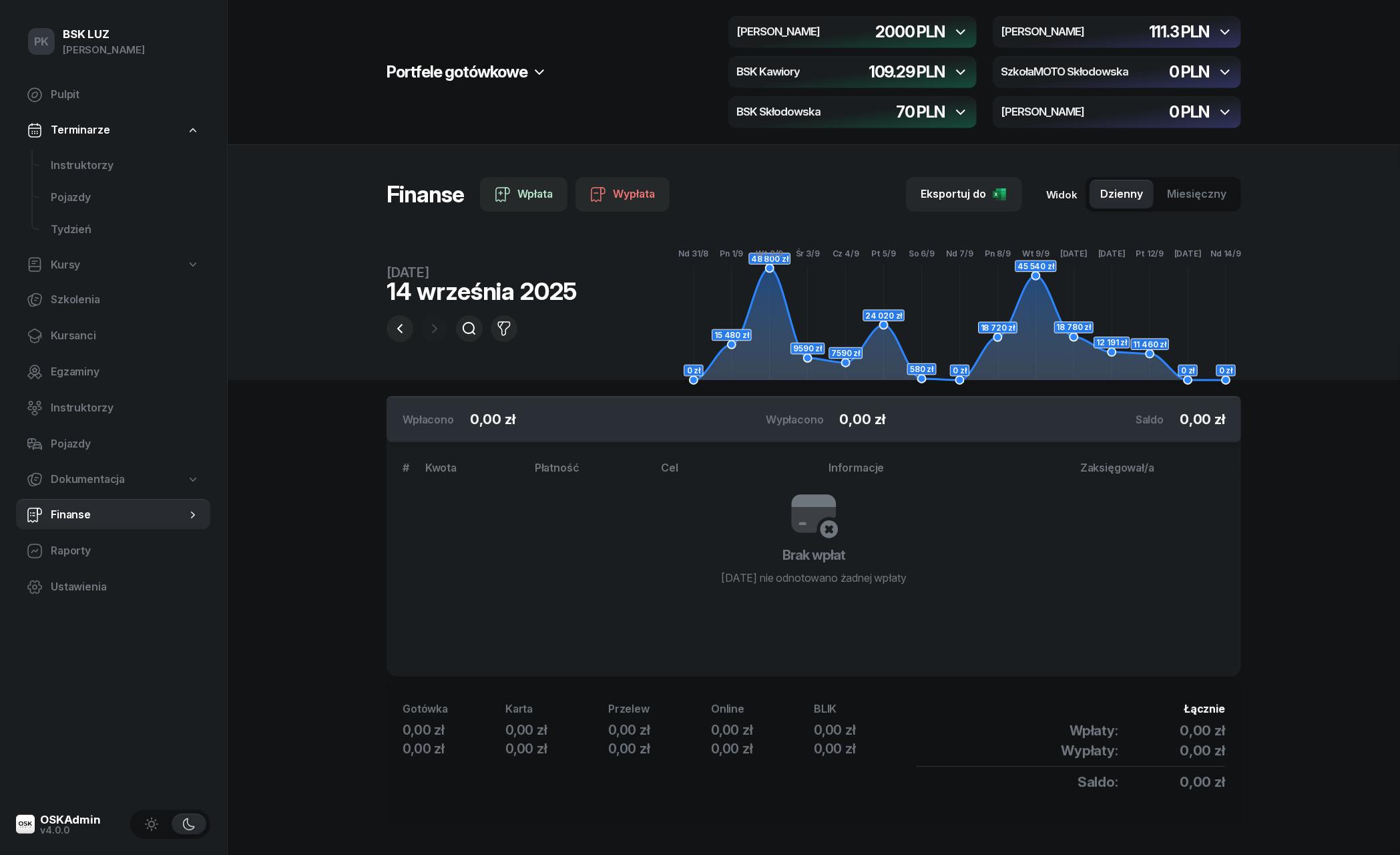
click at [91, 502] on link "Finanse" at bounding box center [113, 514] width 194 height 32
click at [964, 30] on icon "button" at bounding box center [960, 32] width 9 height 5
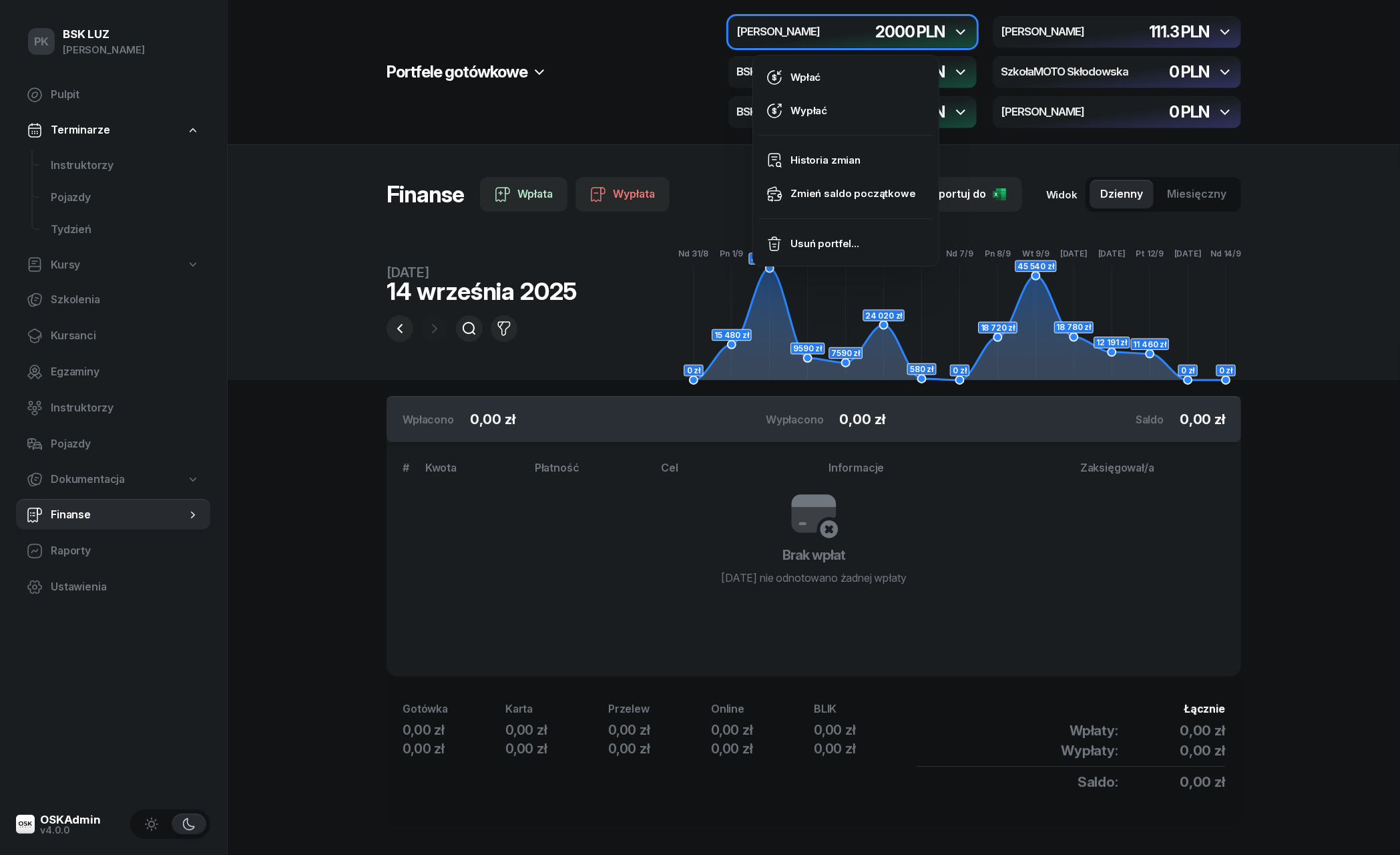
click at [964, 30] on icon "button" at bounding box center [960, 32] width 9 height 5
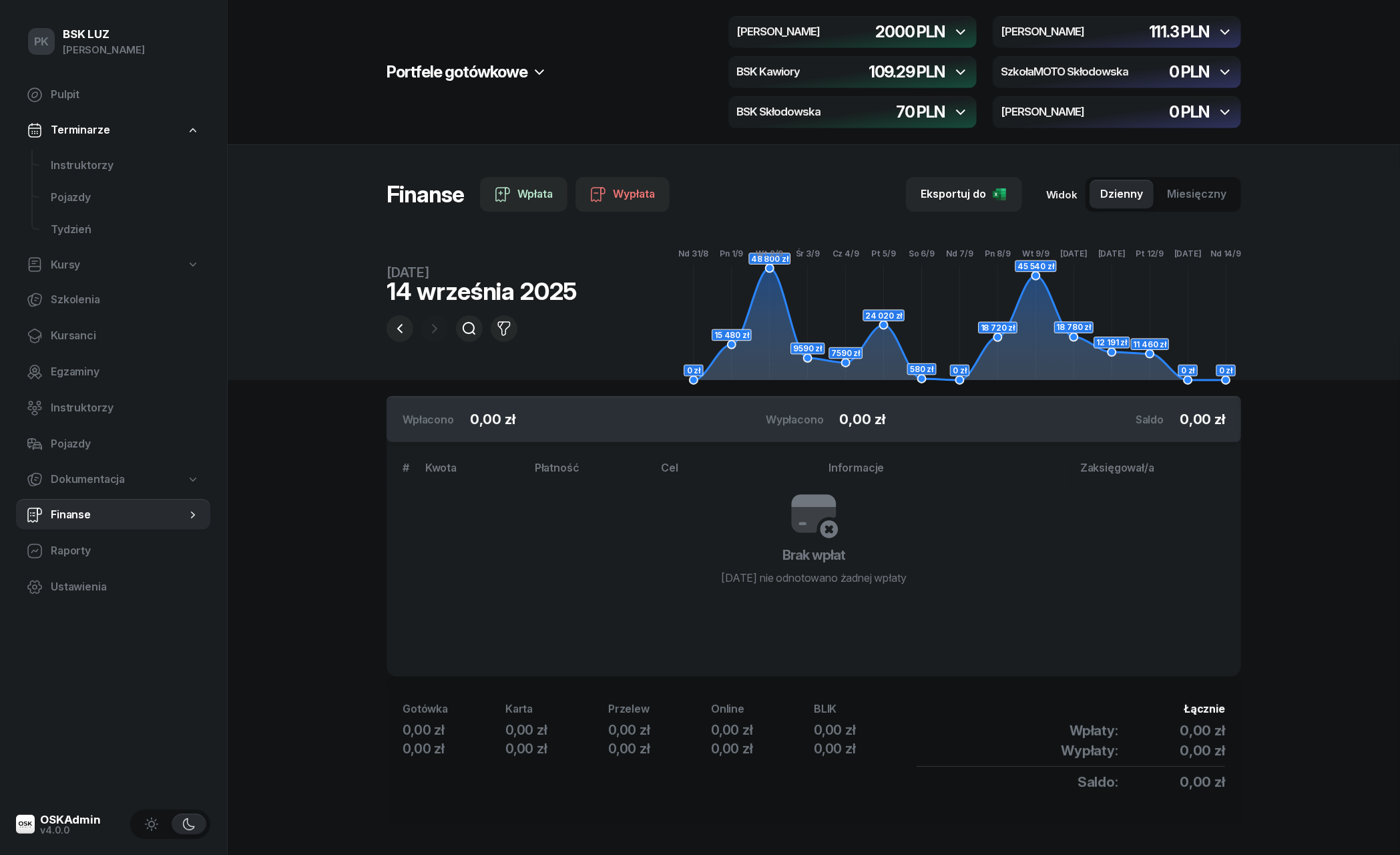
click at [969, 113] on div "button" at bounding box center [853, 112] width 248 height 32
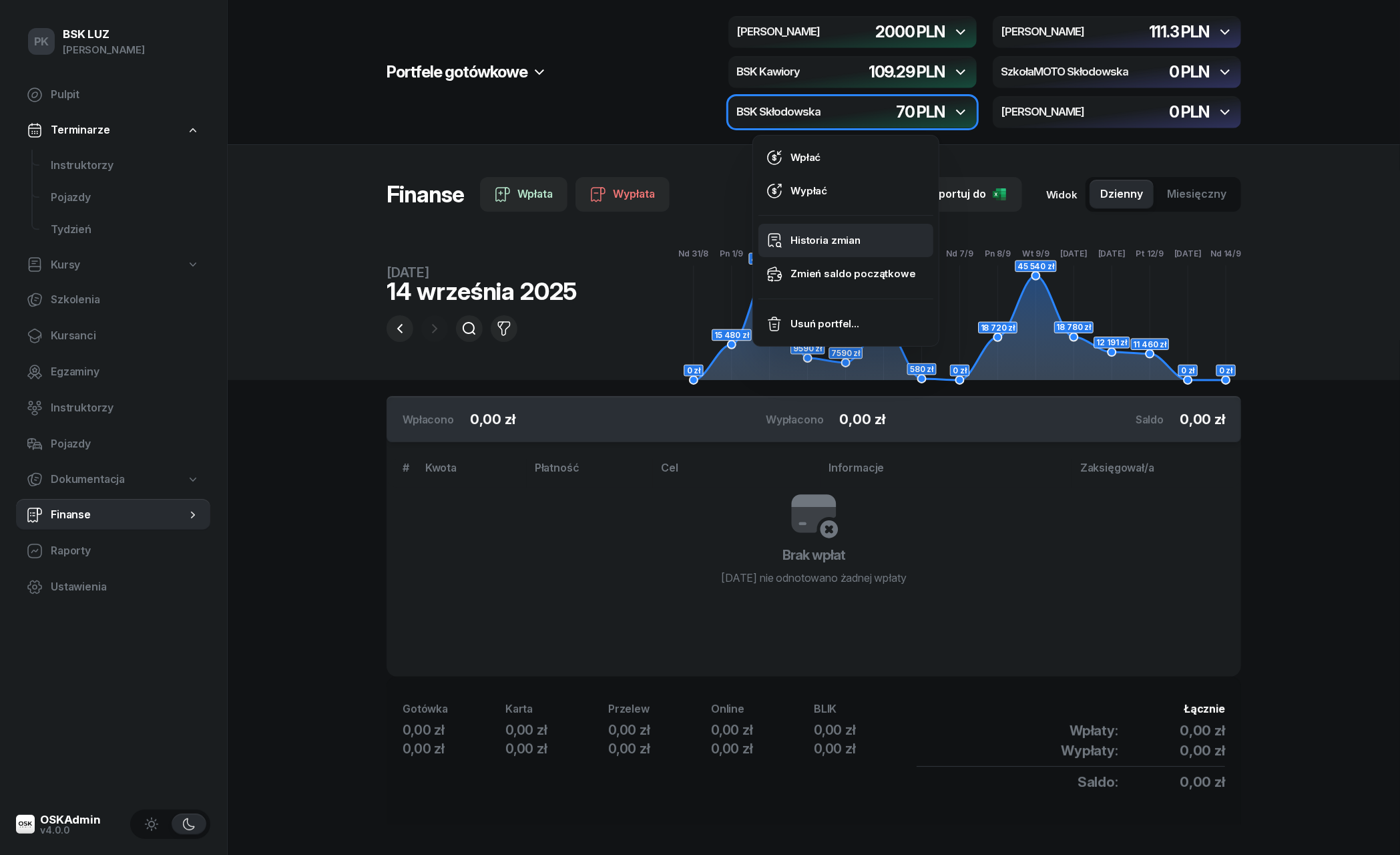
click at [841, 237] on div "Historia zmian" at bounding box center [825, 240] width 70 height 17
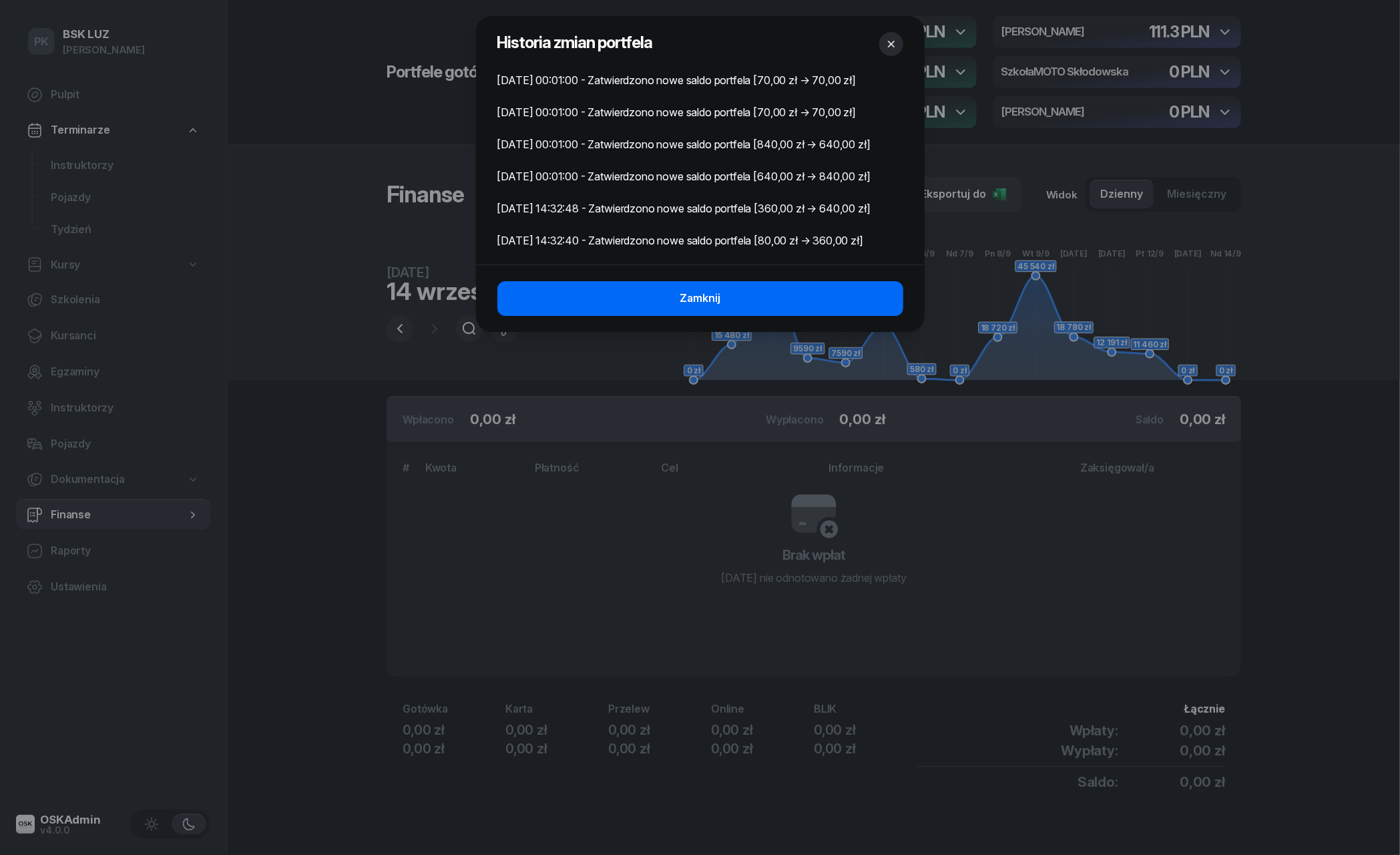
click at [765, 314] on button "Zamknij" at bounding box center [700, 299] width 406 height 35
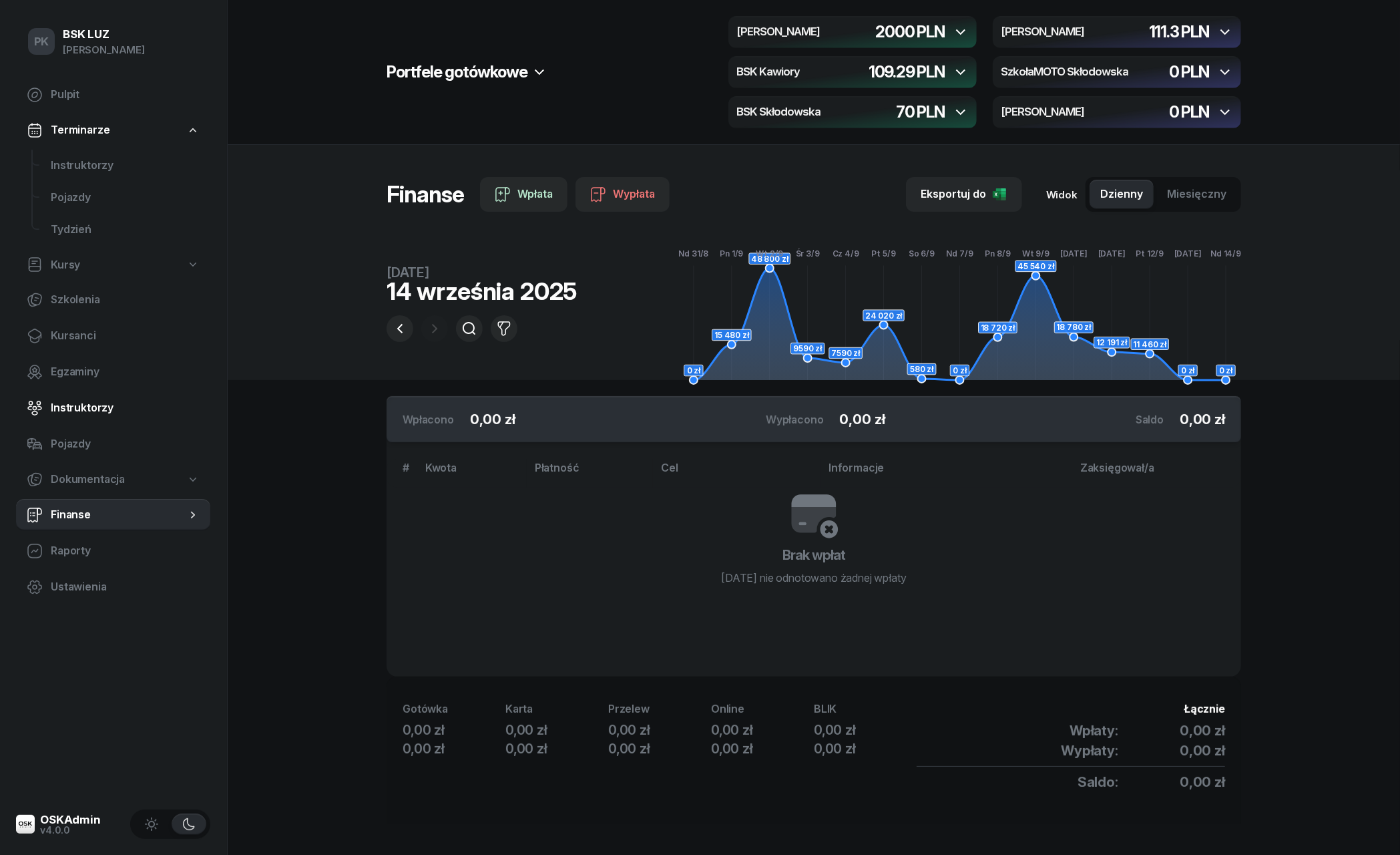
click at [48, 401] on link "Instruktorzy" at bounding box center [113, 408] width 194 height 32
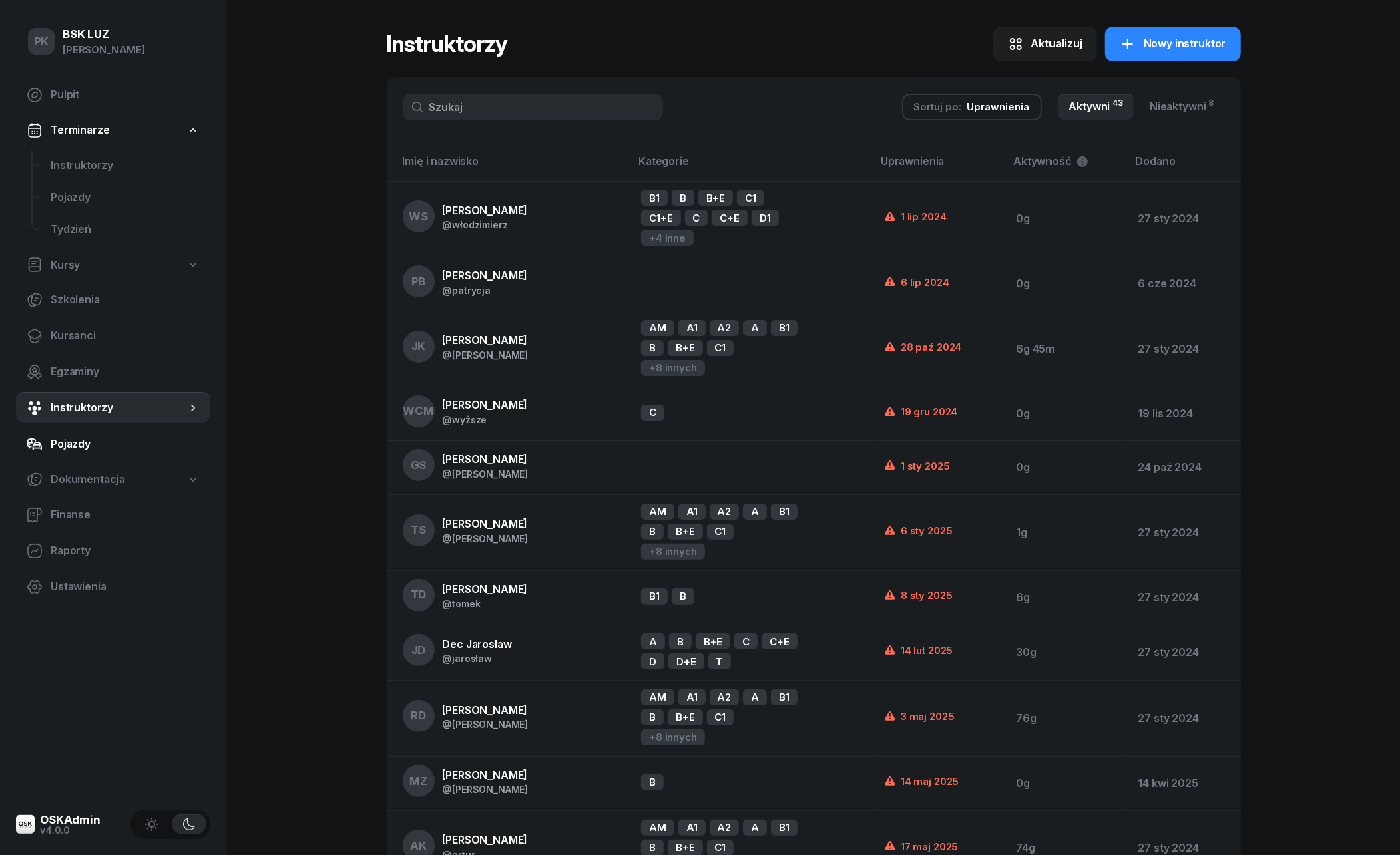
click at [80, 452] on span "Pojazdy" at bounding box center [125, 444] width 149 height 17
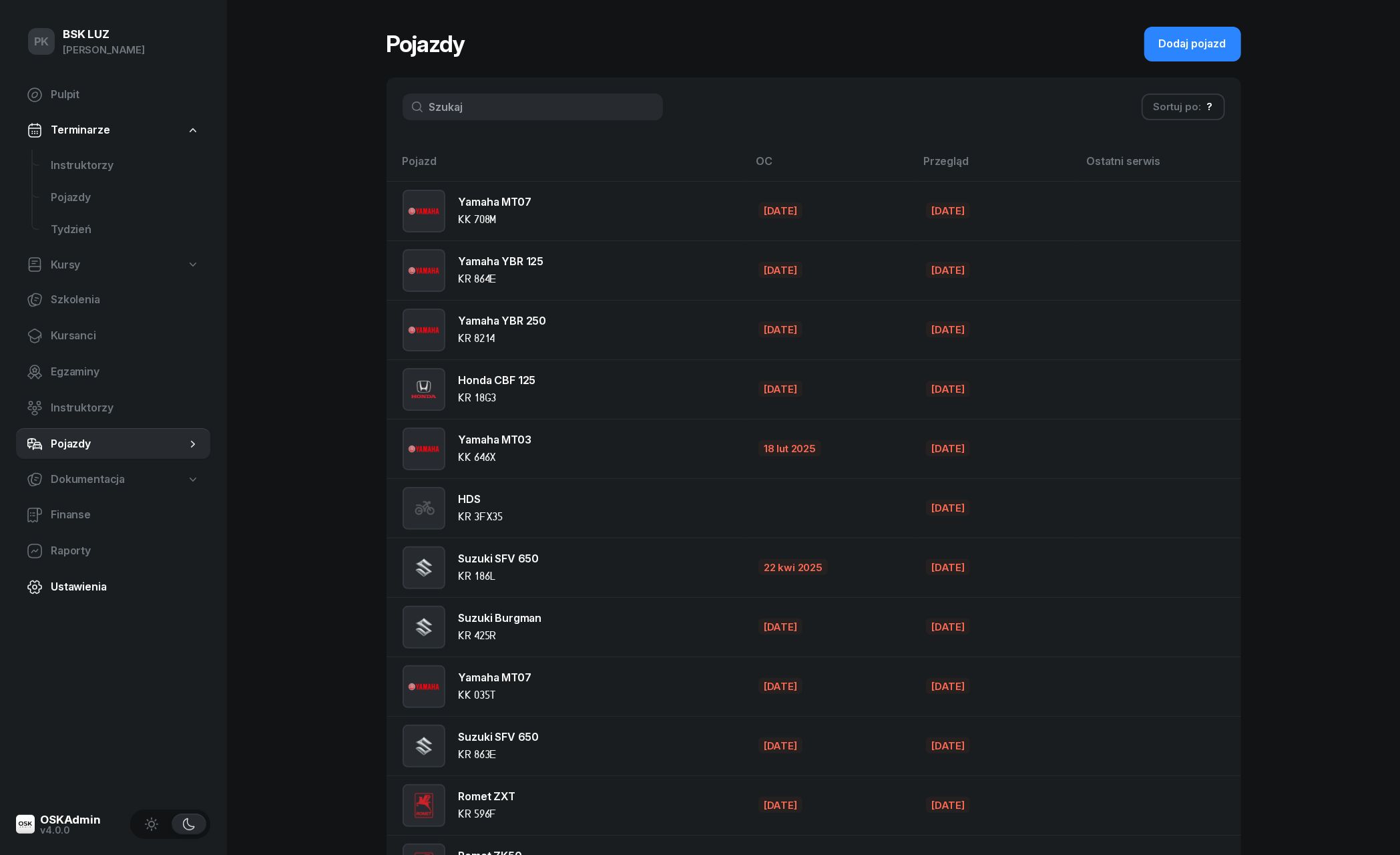
click at [70, 578] on span "Ustawienia" at bounding box center [125, 587] width 149 height 17
select select "06:00"
select select "22:00"
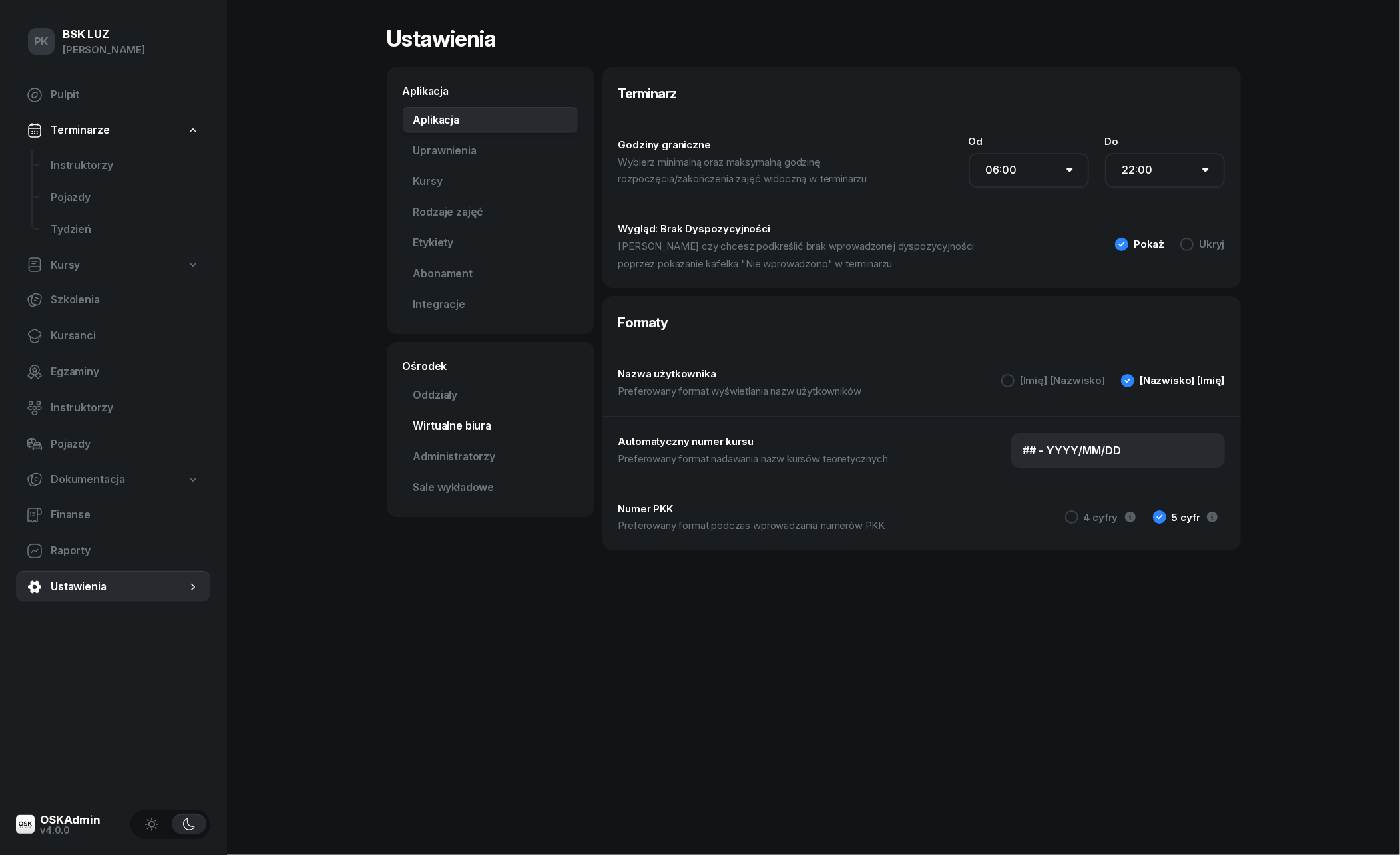
click at [469, 427] on link "Wirtualne biura" at bounding box center [490, 426] width 175 height 27
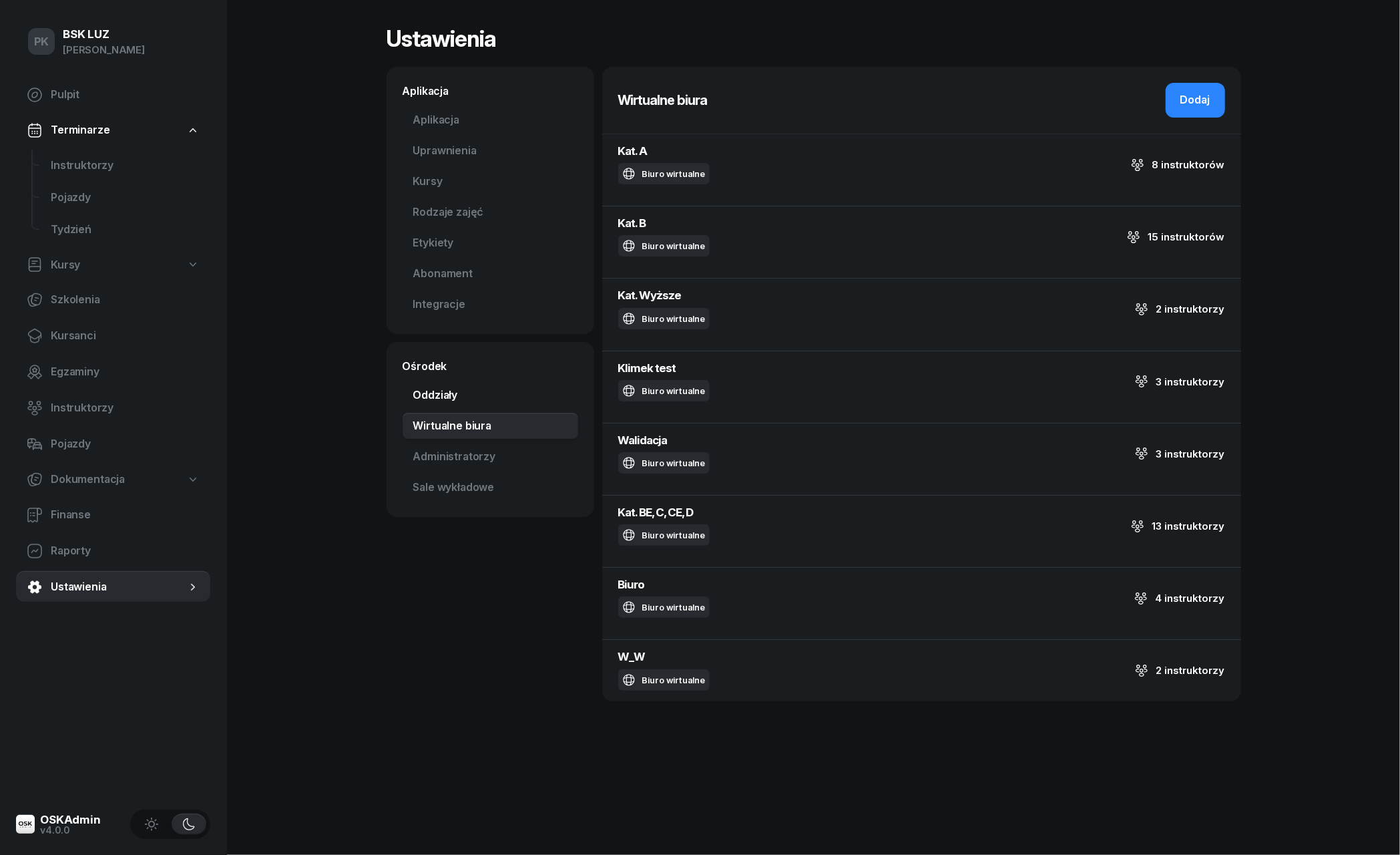
click at [444, 399] on link "Oddziały" at bounding box center [490, 395] width 175 height 27
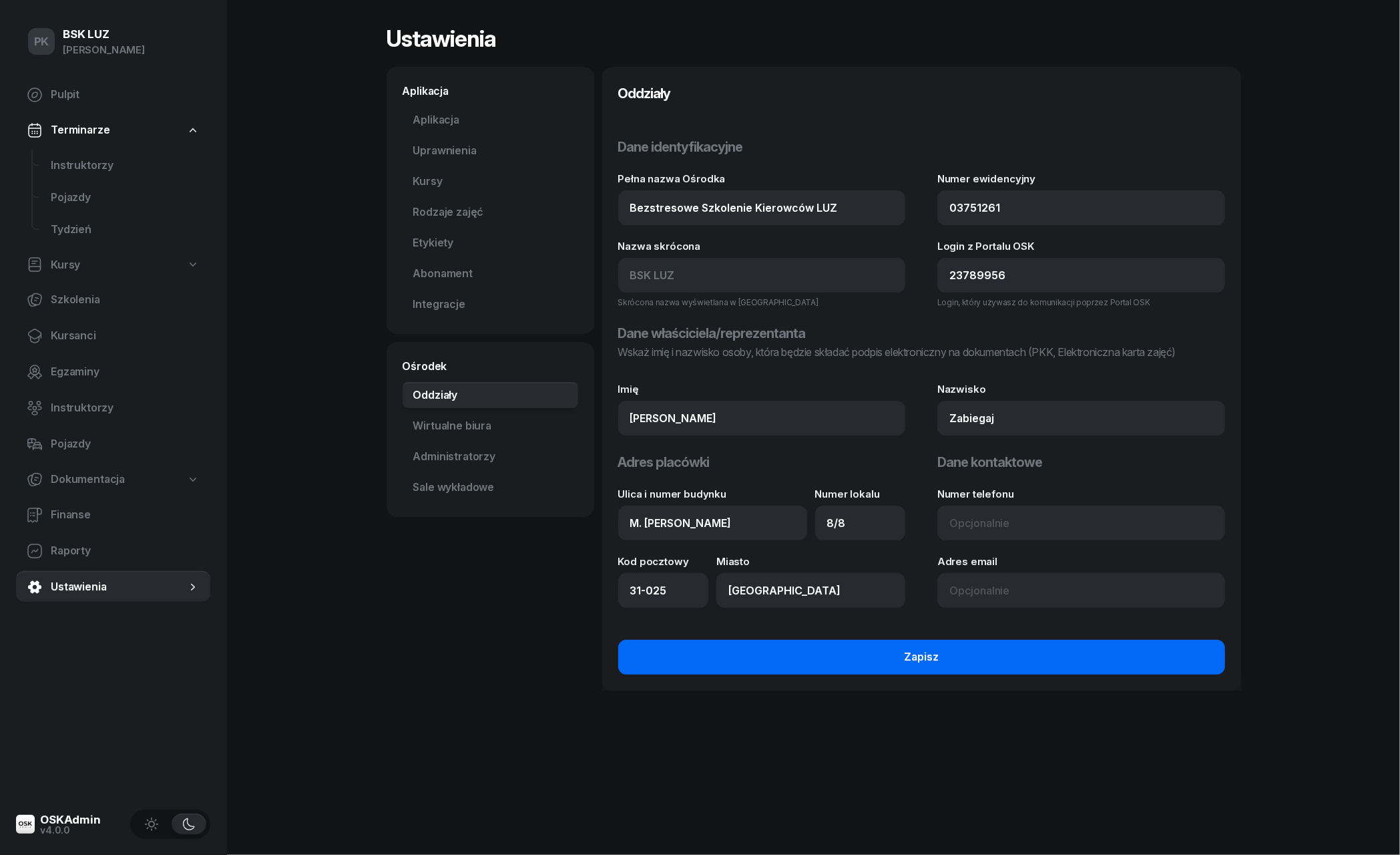
click at [674, 650] on button "Zapisz" at bounding box center [921, 657] width 607 height 35
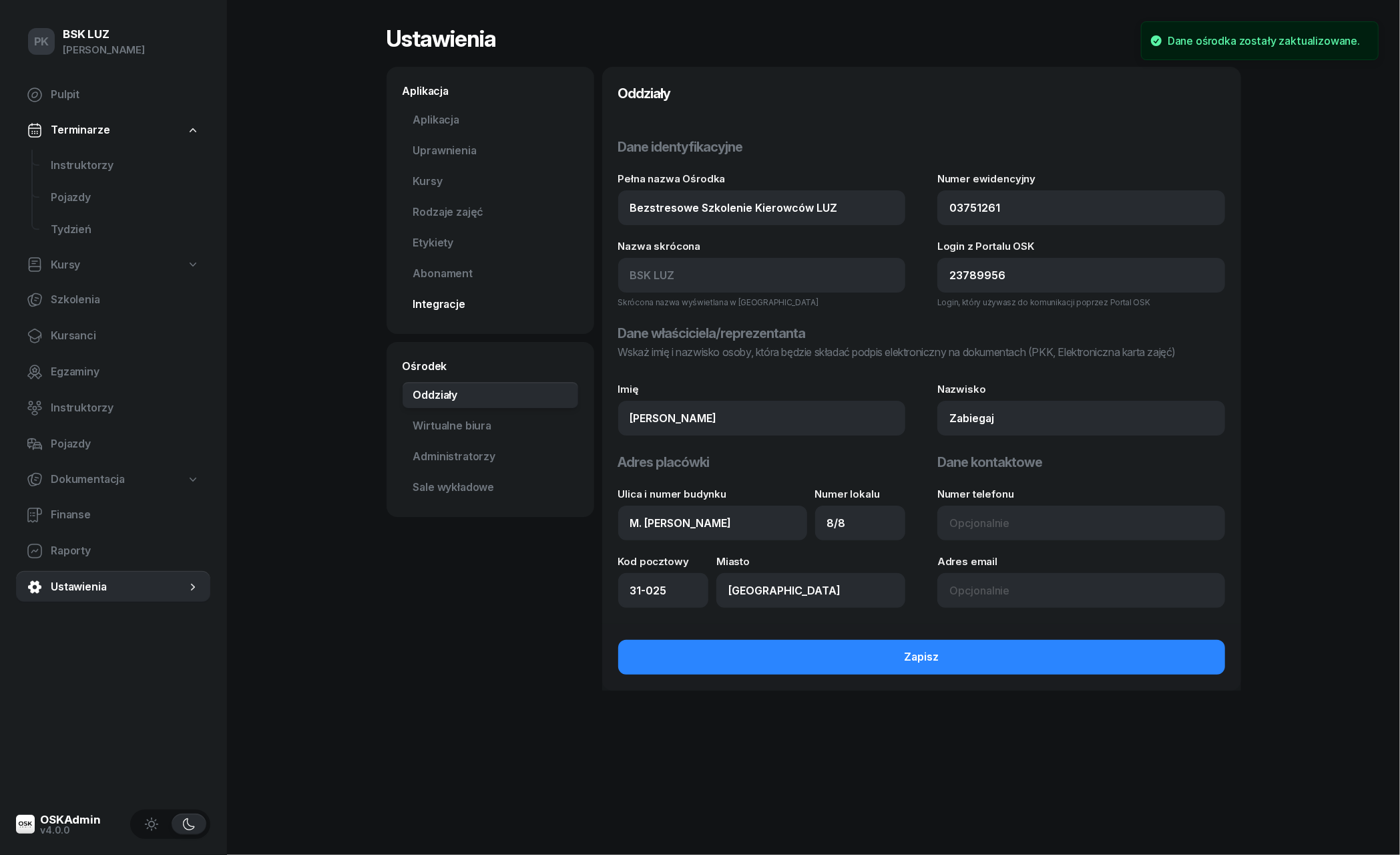
click at [435, 311] on link "Integracje" at bounding box center [490, 304] width 175 height 27
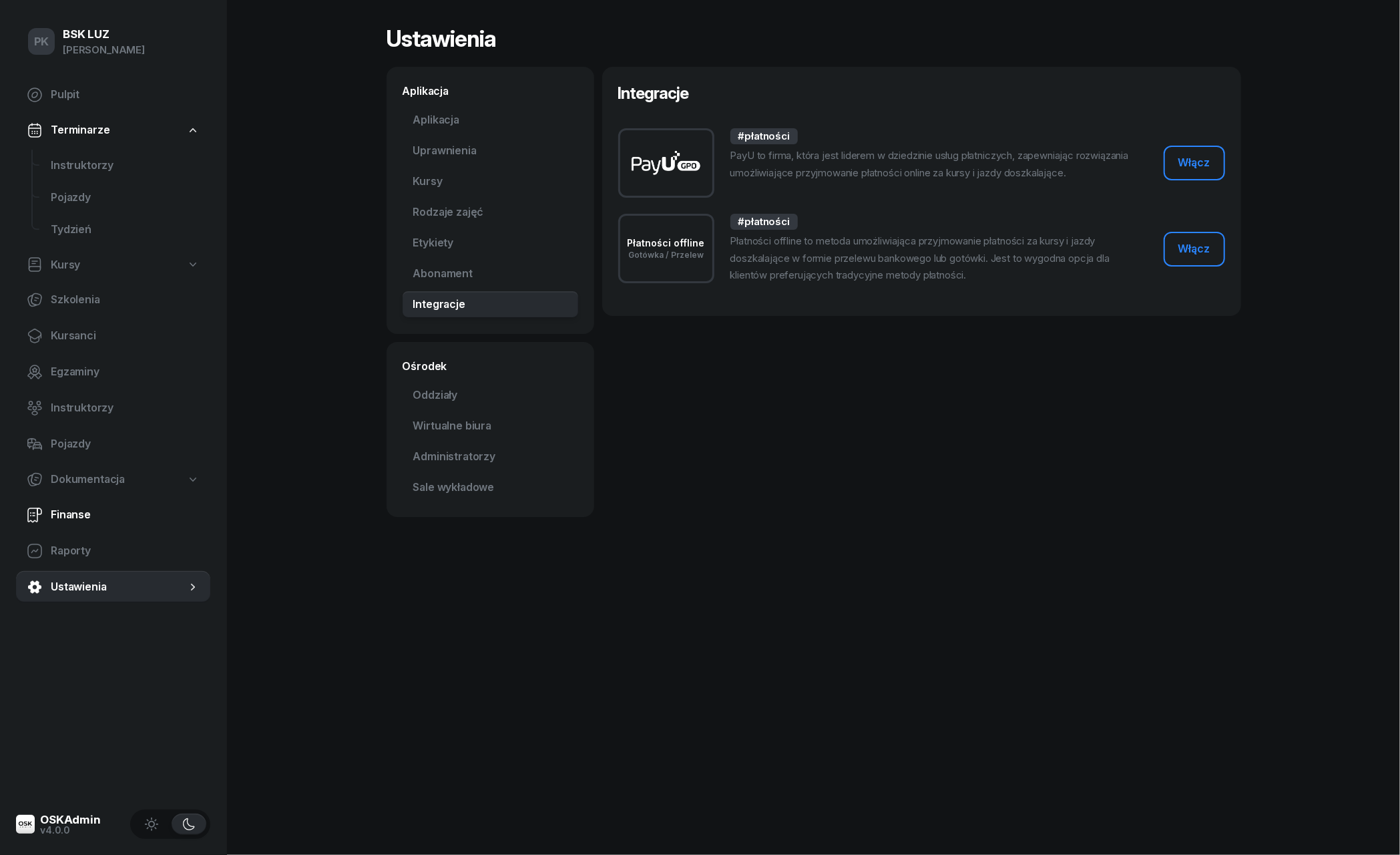
click at [75, 511] on span "Finanse" at bounding box center [125, 515] width 149 height 17
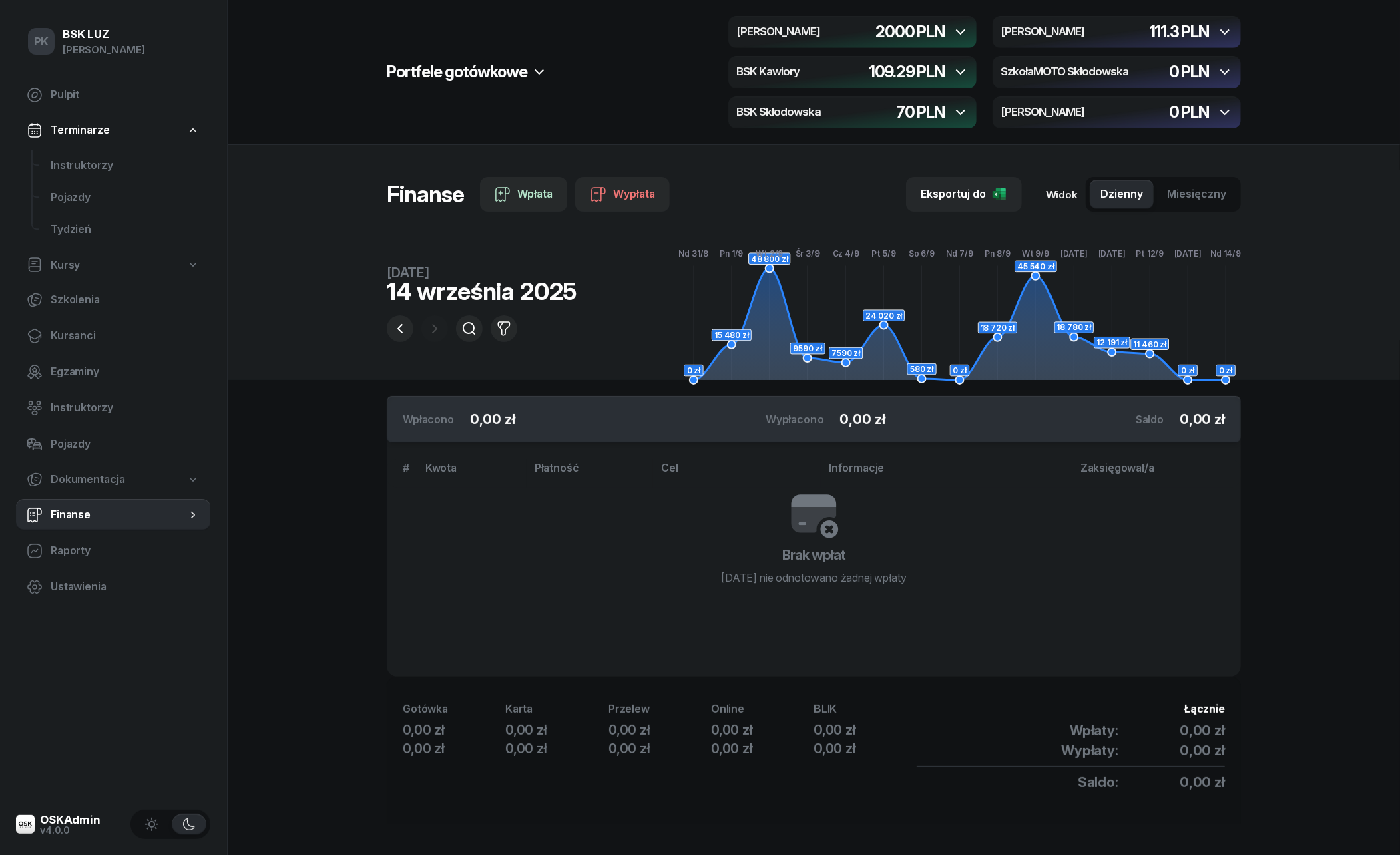
drag, startPoint x: 741, startPoint y: 35, endPoint x: 802, endPoint y: 65, distance: 68.0
click at [802, 65] on div "MotoLUZ Skłodowska 2000 PLN MotoLUZ Kawiory 111.3 PLN BSK Kawiory 109.29 PLN Sz…" at bounding box center [985, 71] width 513 height 112
click at [545, 70] on icon at bounding box center [540, 72] width 16 height 16
click at [647, 56] on div "Portfele gotówkowe MotoLUZ Skłodowska 2000 PLN MotoLUZ Kawiory 111.3 PLN BSK Ka…" at bounding box center [814, 71] width 855 height 112
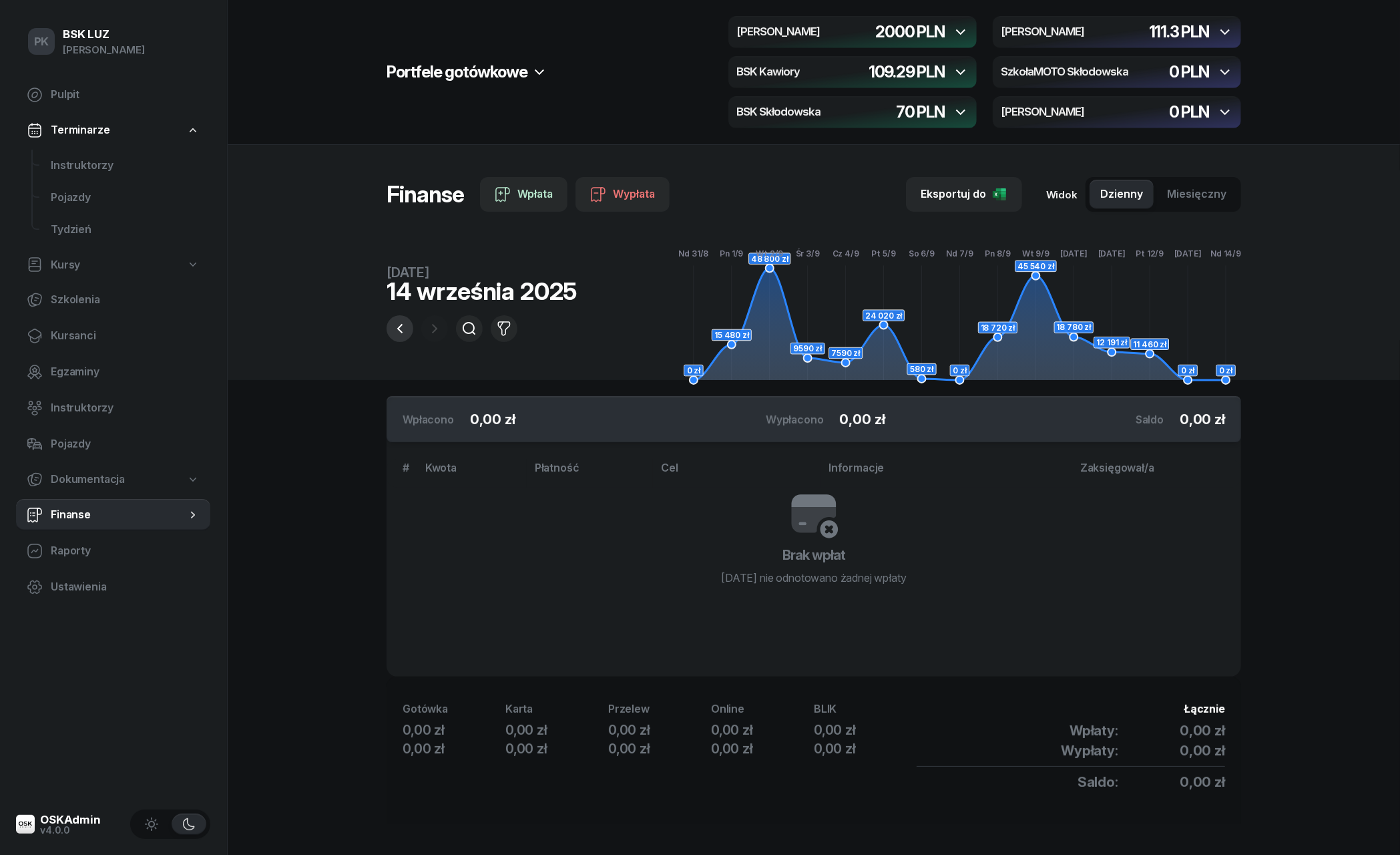
click at [393, 336] on icon "button" at bounding box center [400, 328] width 16 height 16
click at [400, 330] on icon "button" at bounding box center [400, 328] width 16 height 16
